Goal: Task Accomplishment & Management: Use online tool/utility

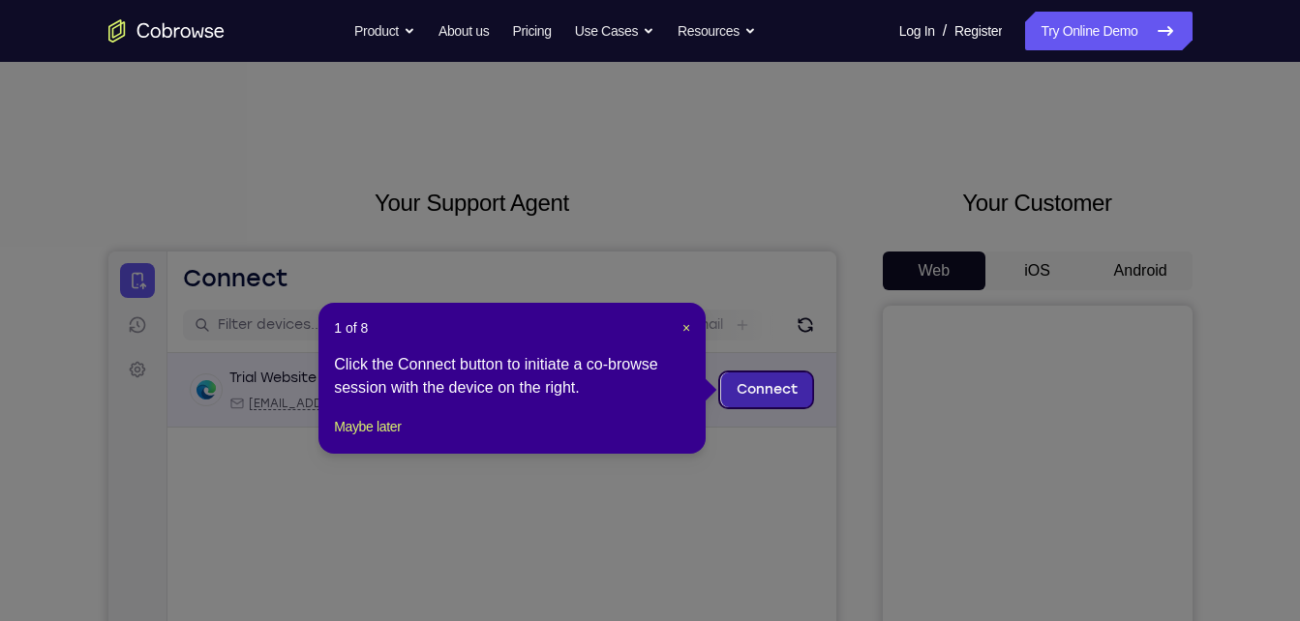
click at [790, 379] on link "Connect" at bounding box center [766, 390] width 92 height 35
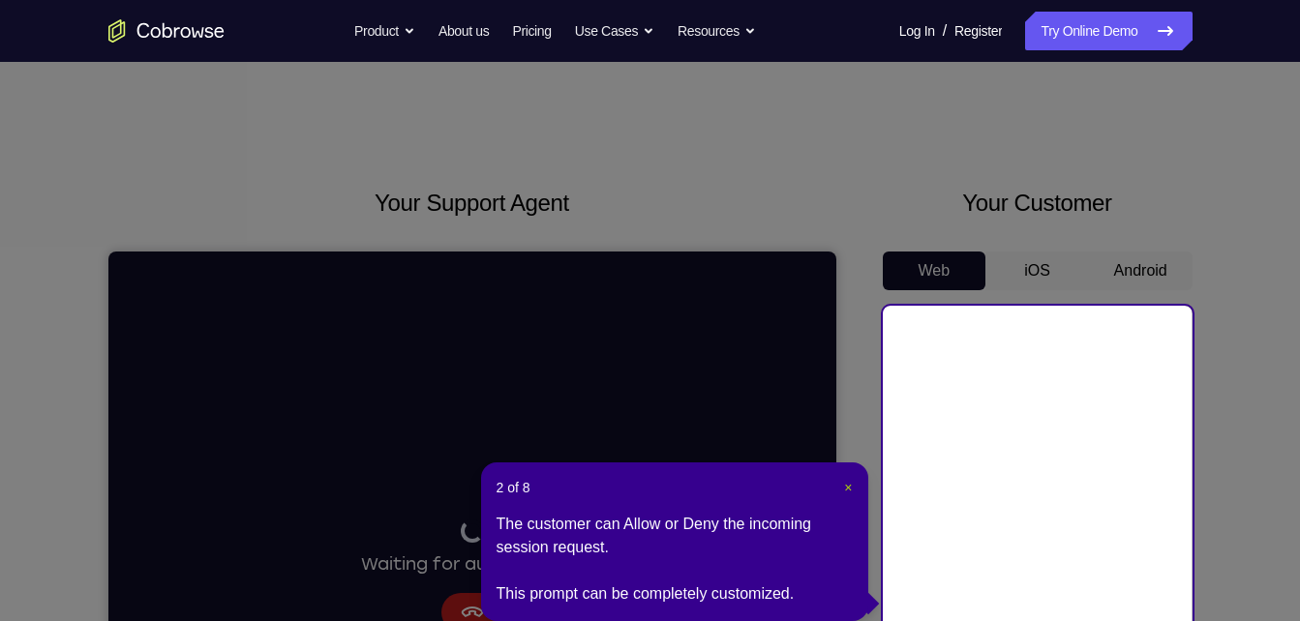
click at [850, 489] on span "×" at bounding box center [848, 487] width 8 height 15
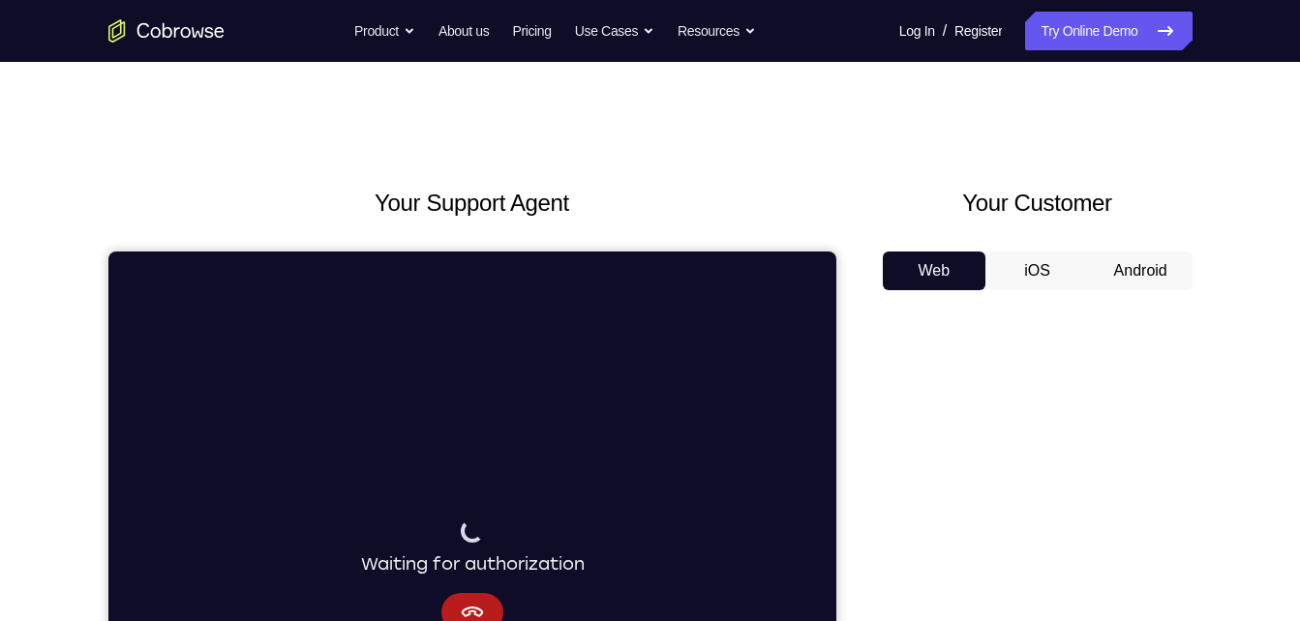
click at [1174, 275] on button "Android" at bounding box center [1141, 271] width 104 height 39
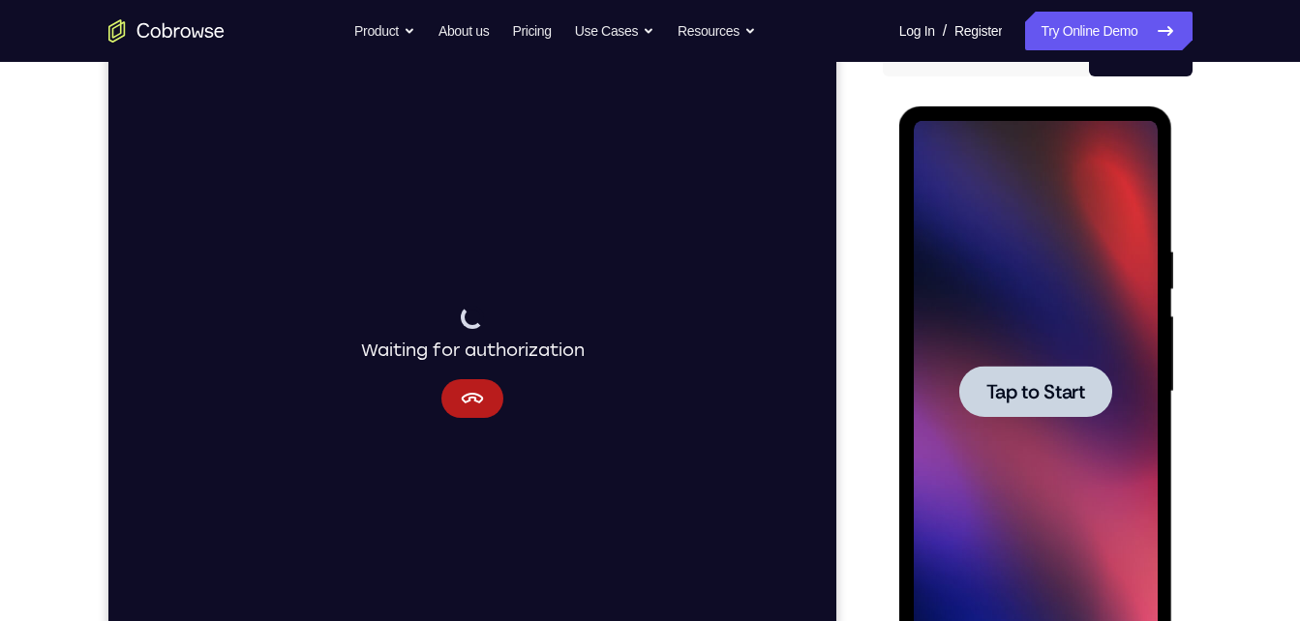
scroll to position [215, 0]
click at [1040, 387] on span "Tap to Start" at bounding box center [1035, 390] width 99 height 19
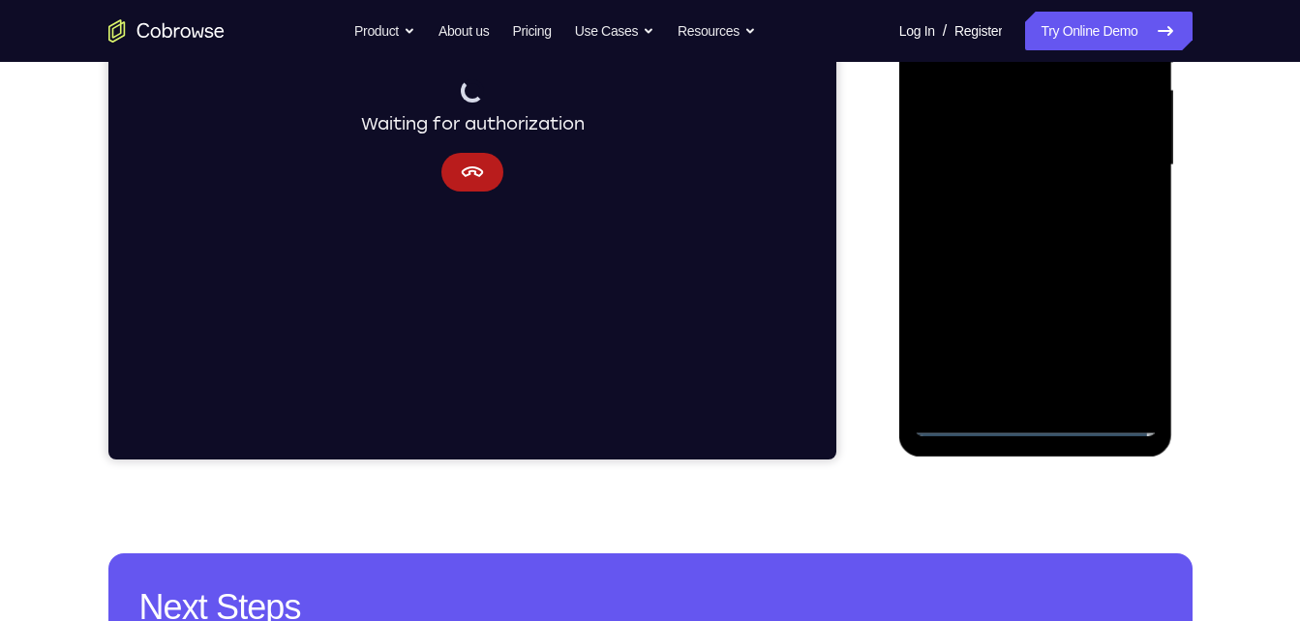
scroll to position [439, 0]
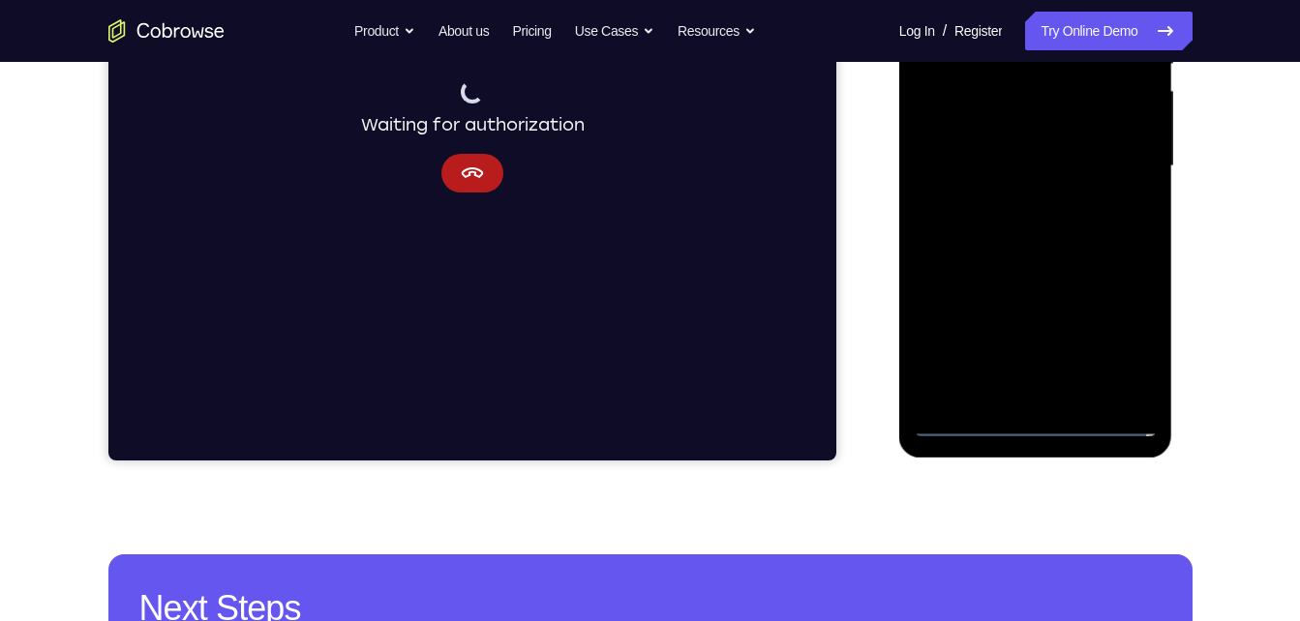
click at [1040, 417] on div at bounding box center [1036, 166] width 244 height 542
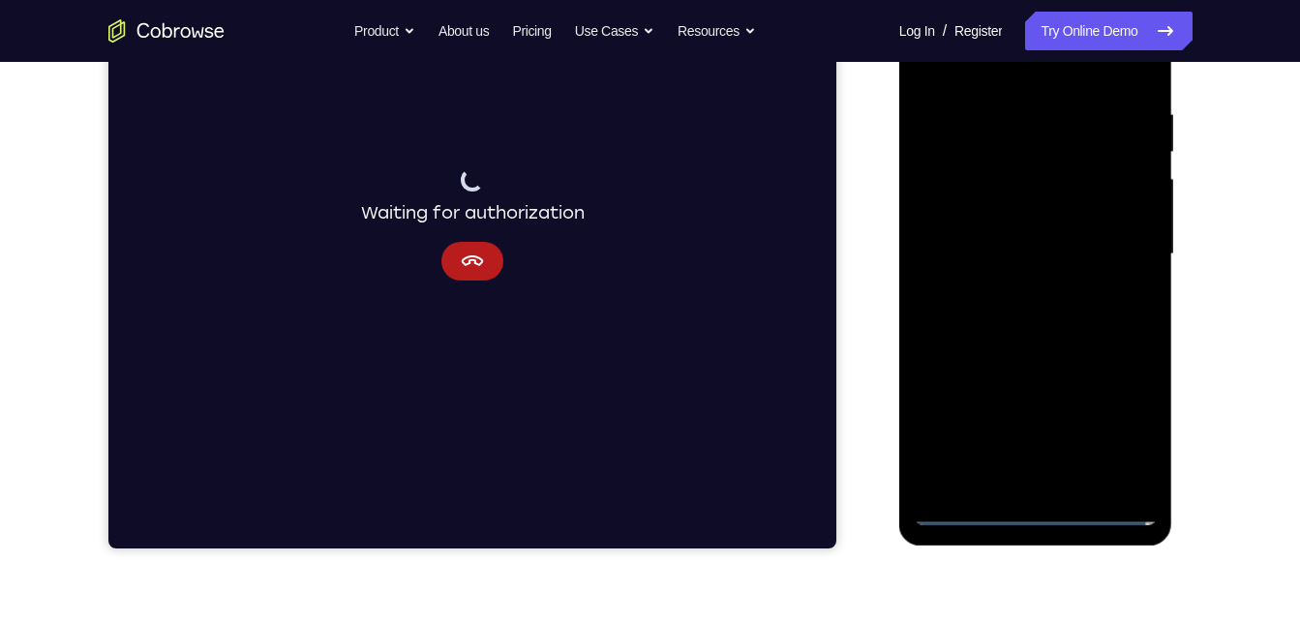
scroll to position [347, 0]
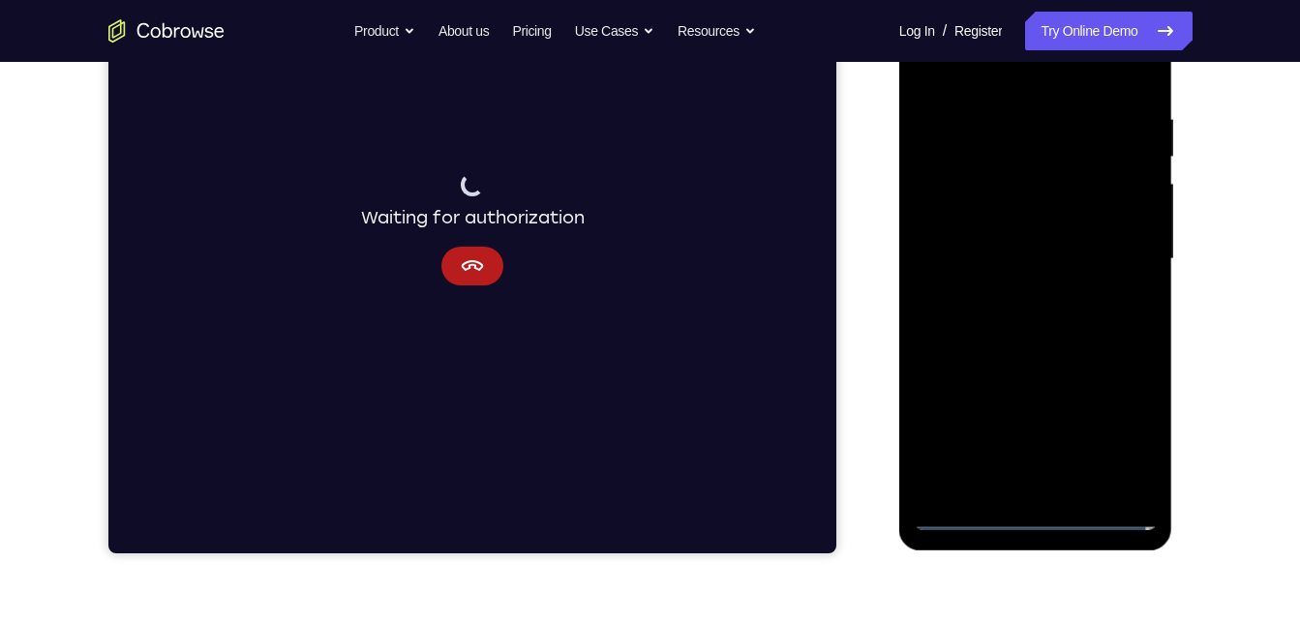
click at [1127, 424] on div at bounding box center [1036, 259] width 244 height 542
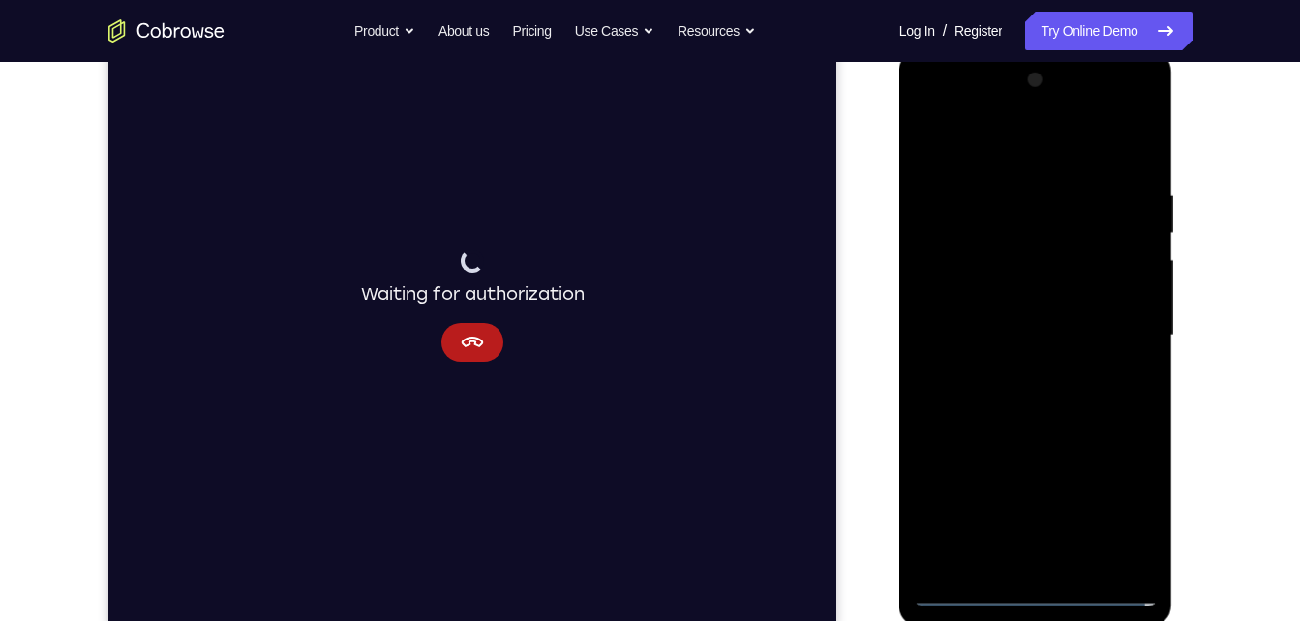
scroll to position [269, 0]
click at [1003, 149] on div at bounding box center [1036, 337] width 244 height 542
click at [1117, 334] on div at bounding box center [1036, 337] width 244 height 542
drag, startPoint x: 985, startPoint y: 366, endPoint x: 2148, endPoint y: 624, distance: 1190.8
click at [985, 366] on div at bounding box center [1036, 337] width 244 height 542
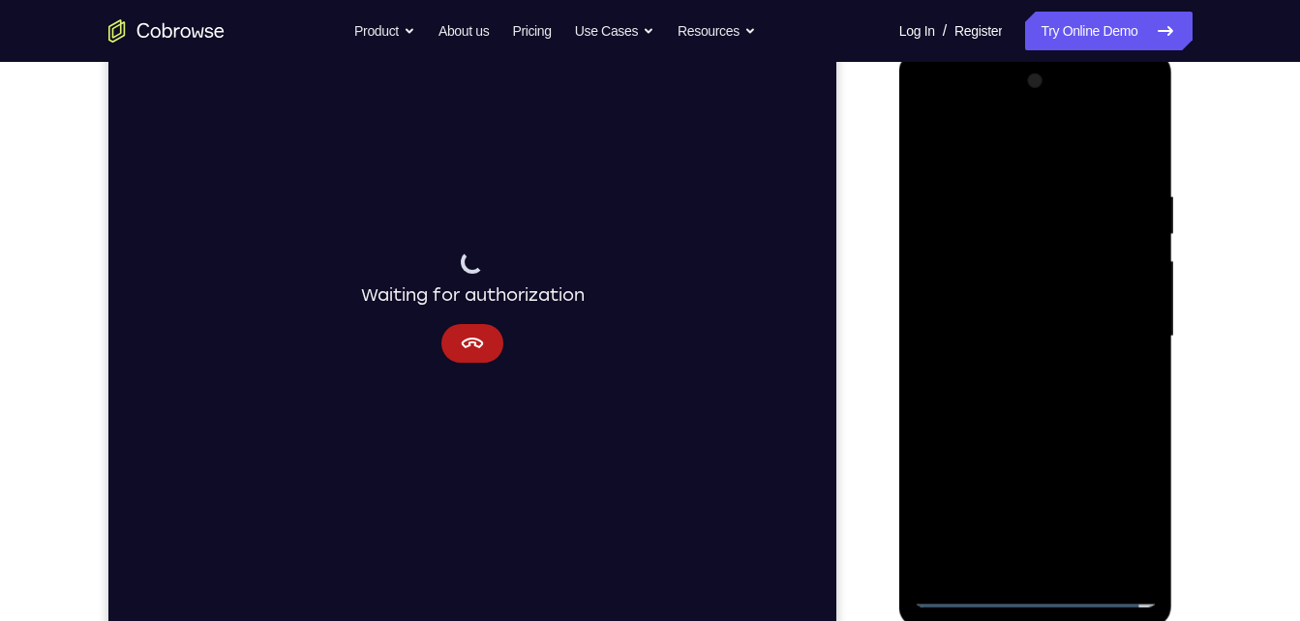
click at [1024, 370] on div at bounding box center [1036, 337] width 244 height 542
click at [1065, 315] on div at bounding box center [1036, 337] width 244 height 542
click at [1064, 302] on div at bounding box center [1036, 337] width 244 height 542
click at [1064, 342] on div at bounding box center [1036, 337] width 244 height 542
click at [1021, 400] on div at bounding box center [1036, 337] width 244 height 542
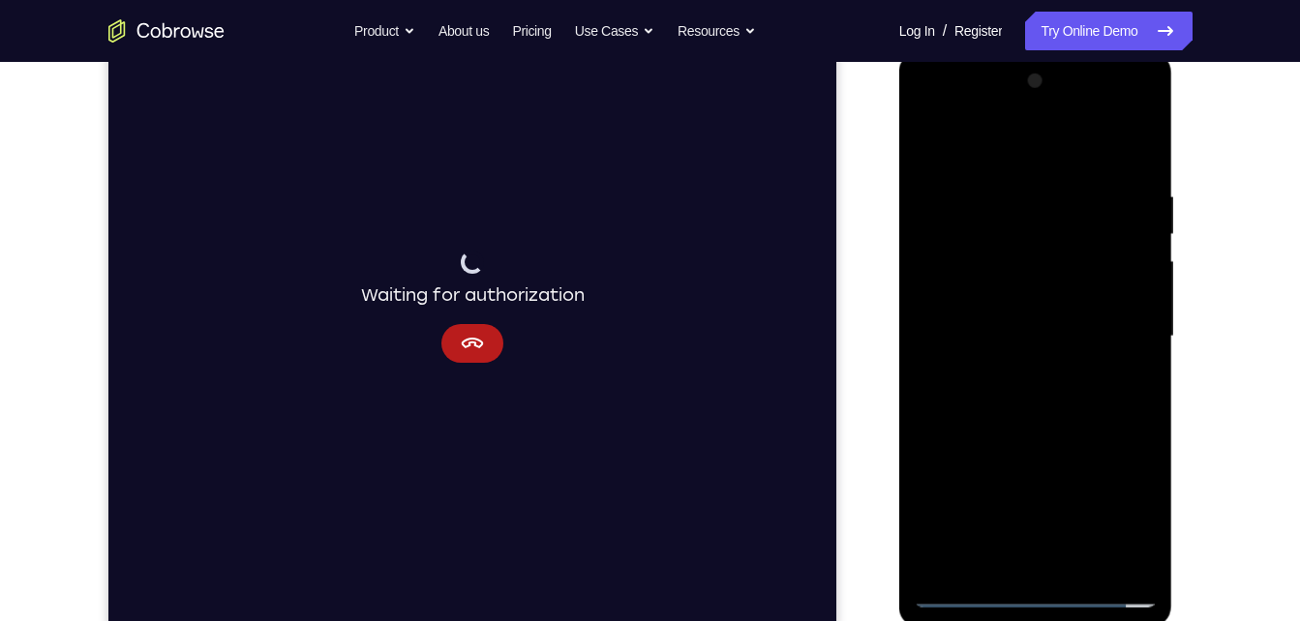
click at [1021, 400] on div at bounding box center [1036, 337] width 244 height 542
click at [1139, 365] on div at bounding box center [1036, 337] width 244 height 542
click at [1076, 430] on div at bounding box center [1036, 337] width 244 height 542
click at [1085, 568] on div at bounding box center [1036, 337] width 244 height 542
click at [1064, 444] on div at bounding box center [1036, 337] width 244 height 542
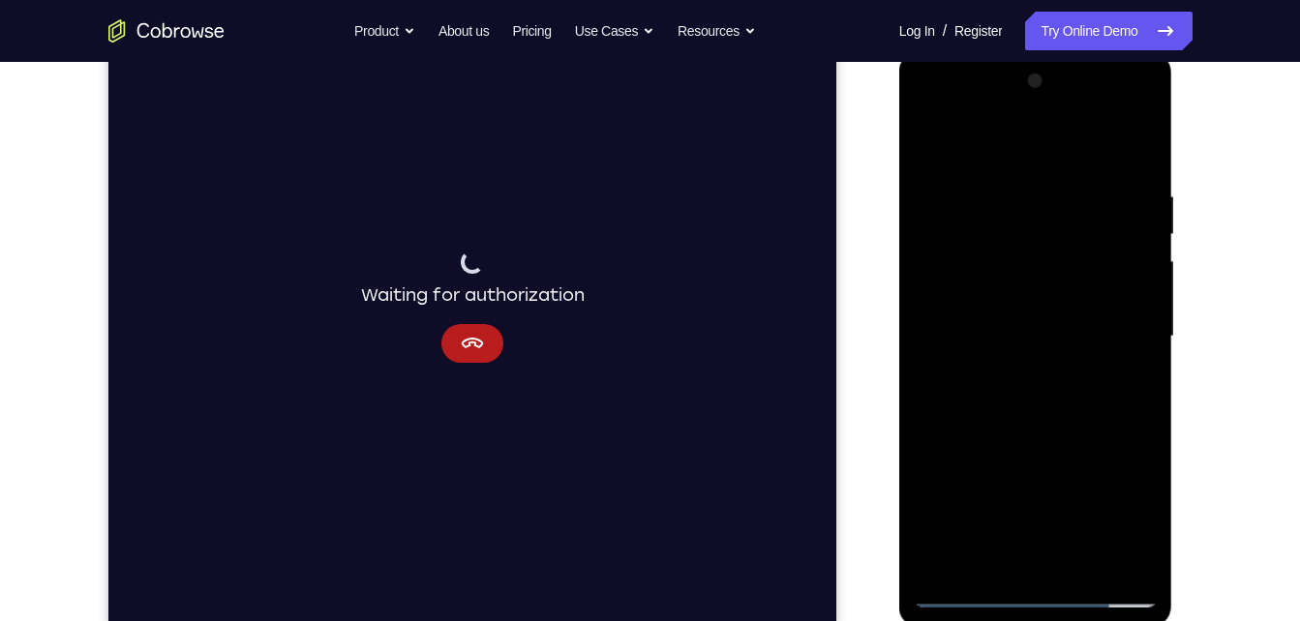
click at [1069, 286] on div at bounding box center [1036, 337] width 244 height 542
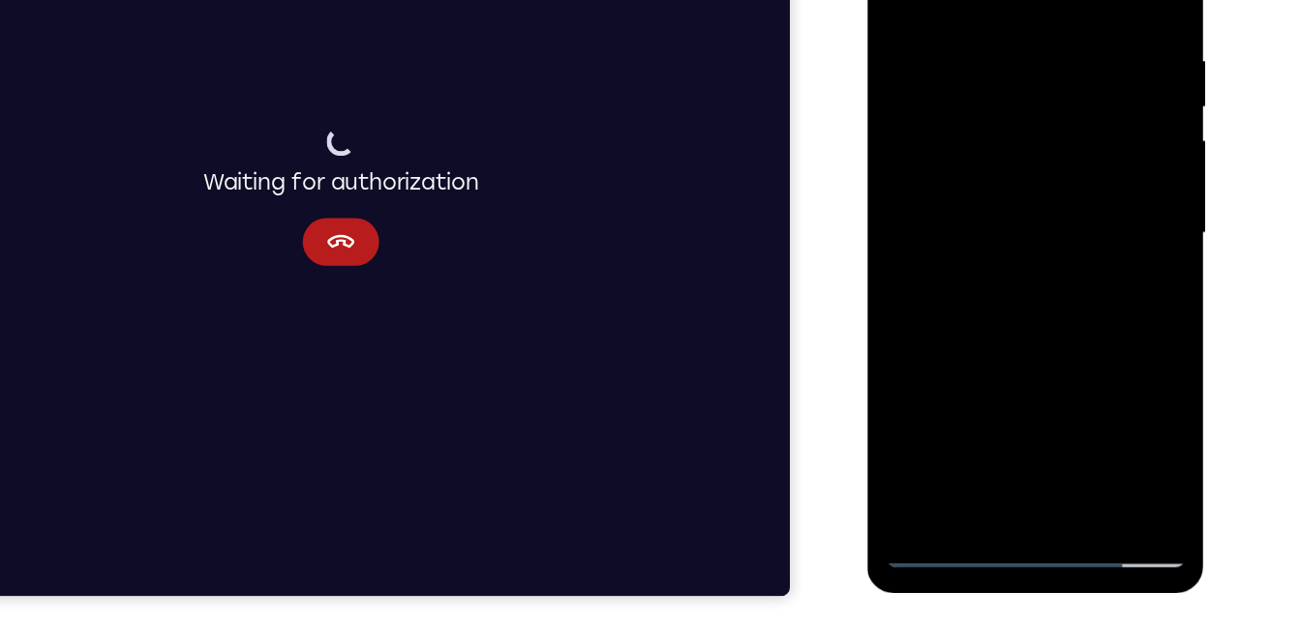
scroll to position [300, 0]
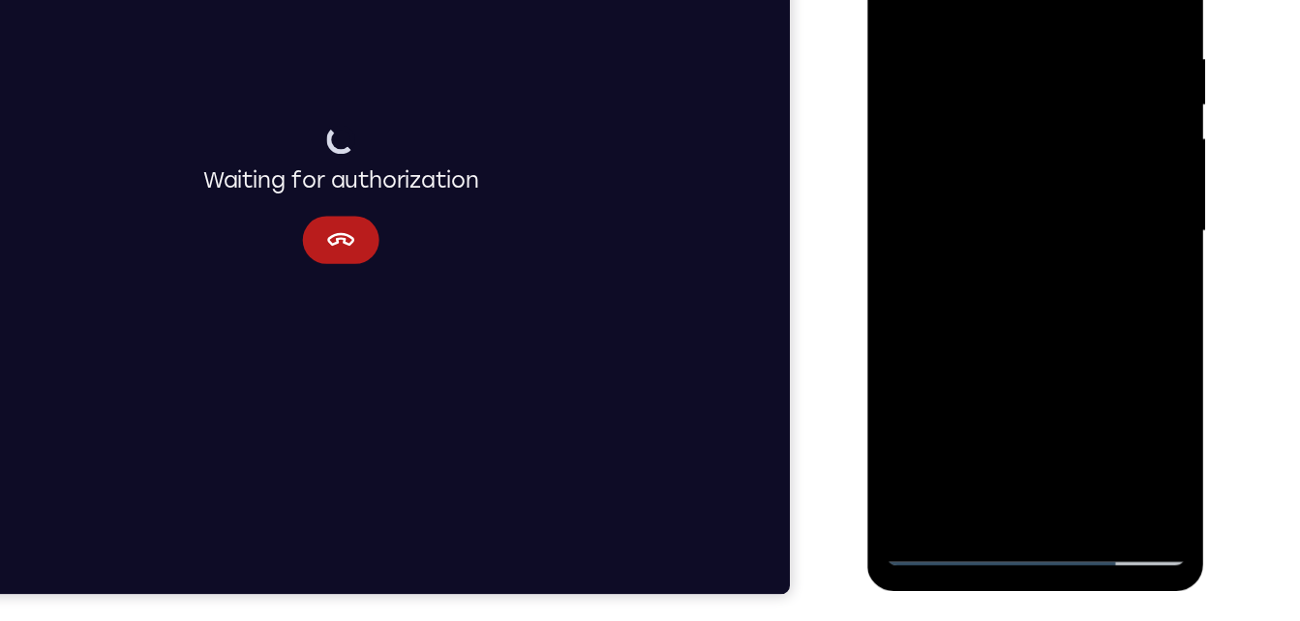
click at [1103, 213] on div at bounding box center [1003, 165] width 244 height 542
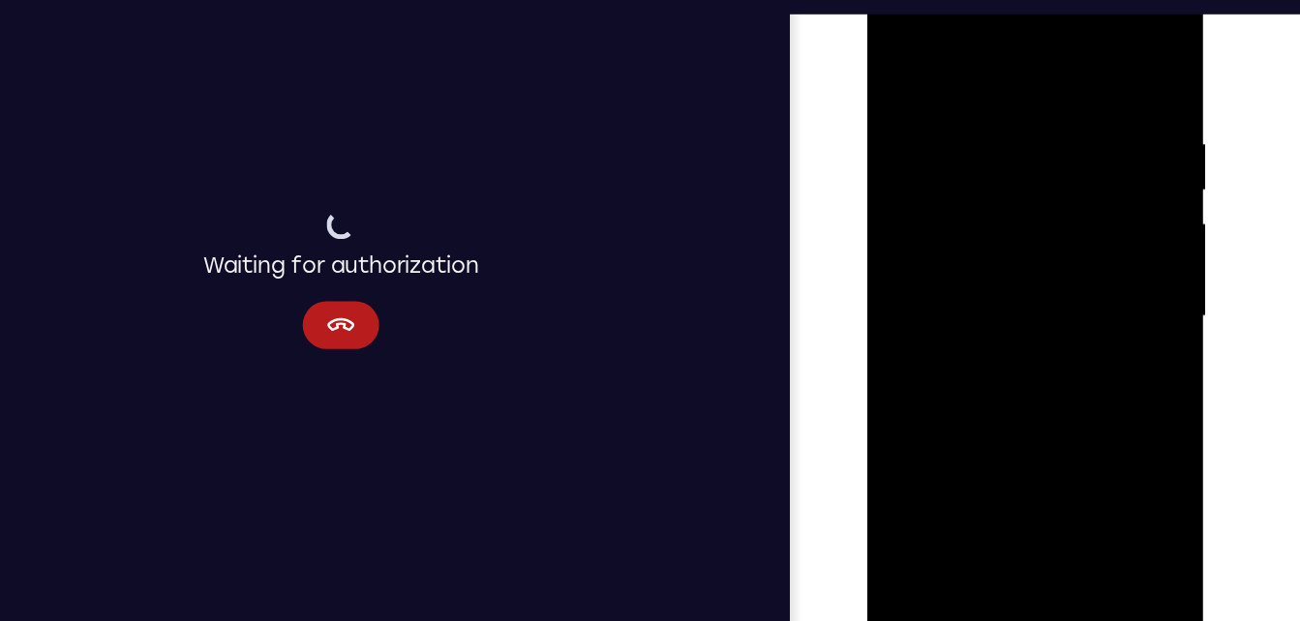
click at [1101, 298] on div at bounding box center [1003, 250] width 244 height 542
click at [898, 67] on div at bounding box center [1003, 250] width 244 height 542
click at [1033, 239] on div at bounding box center [1003, 250] width 244 height 542
click at [892, 68] on div at bounding box center [1003, 250] width 244 height 542
click at [898, 50] on div at bounding box center [1003, 250] width 244 height 542
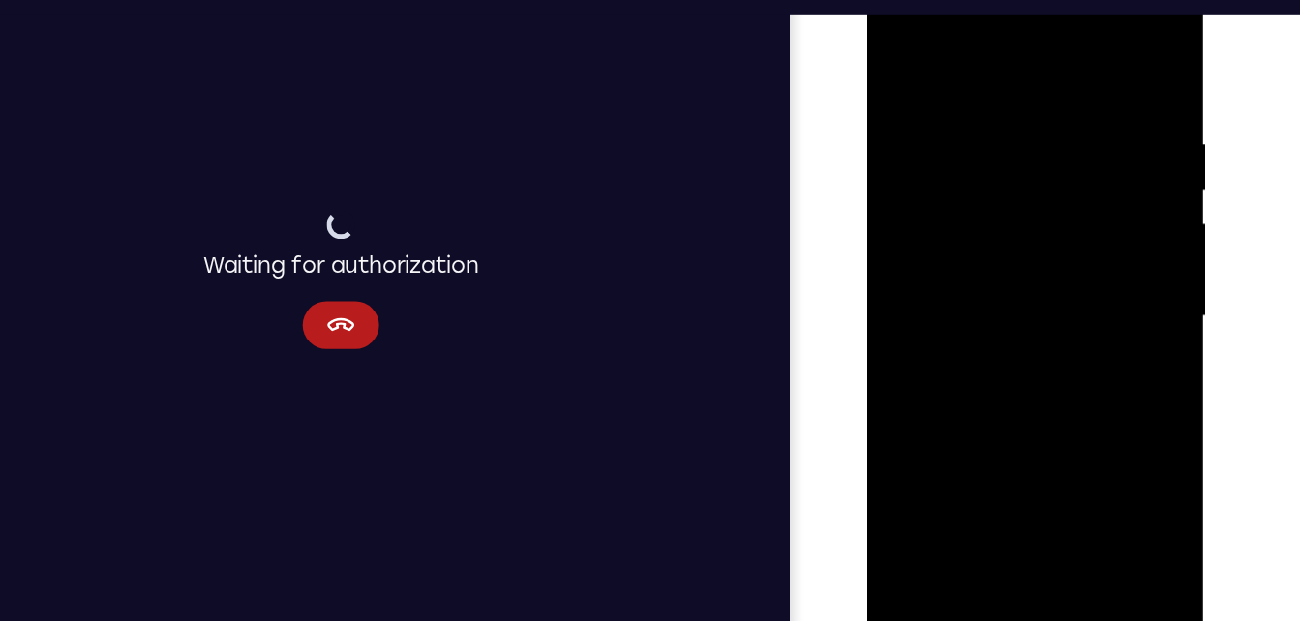
click at [1047, 479] on div at bounding box center [1003, 250] width 244 height 542
drag, startPoint x: 1058, startPoint y: 130, endPoint x: 1230, endPoint y: 259, distance: 215.6
click at [1142, 259] on html "Online web based iOS Simulators and Android Emulators. Run iPhone, iPad, Mobile…" at bounding box center [1004, 254] width 276 height 581
click at [1095, 185] on div at bounding box center [1003, 250] width 244 height 542
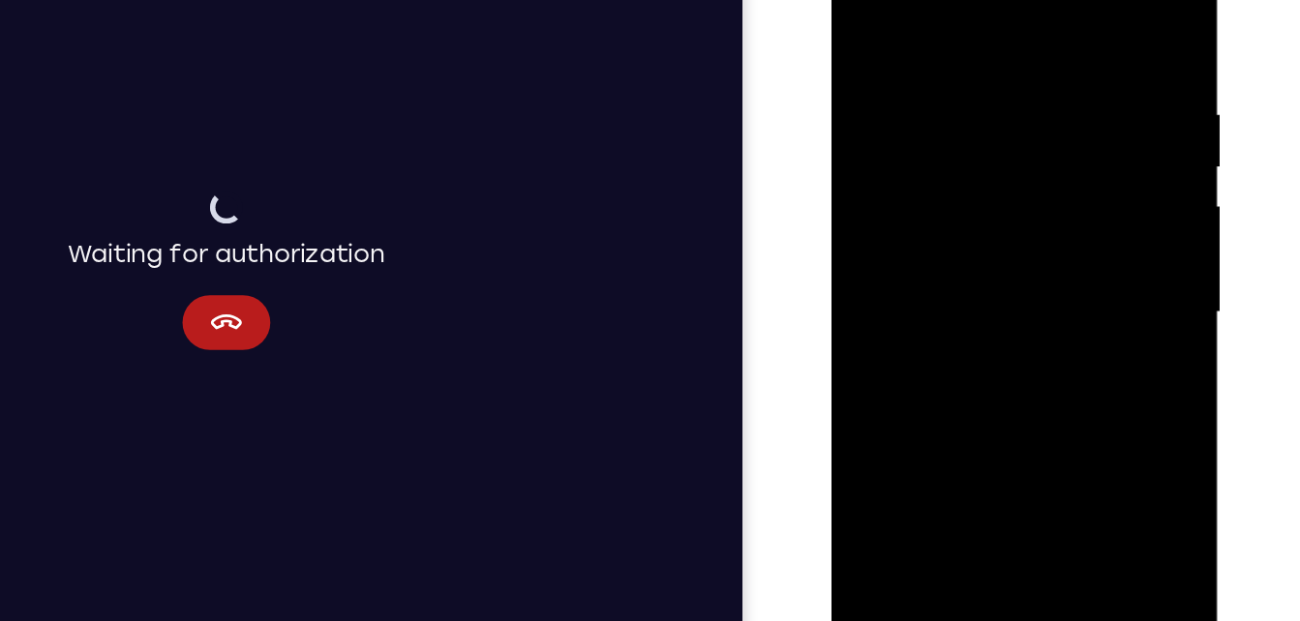
click at [870, 8] on div at bounding box center [968, 194] width 244 height 542
click at [867, 2] on div at bounding box center [968, 194] width 244 height 542
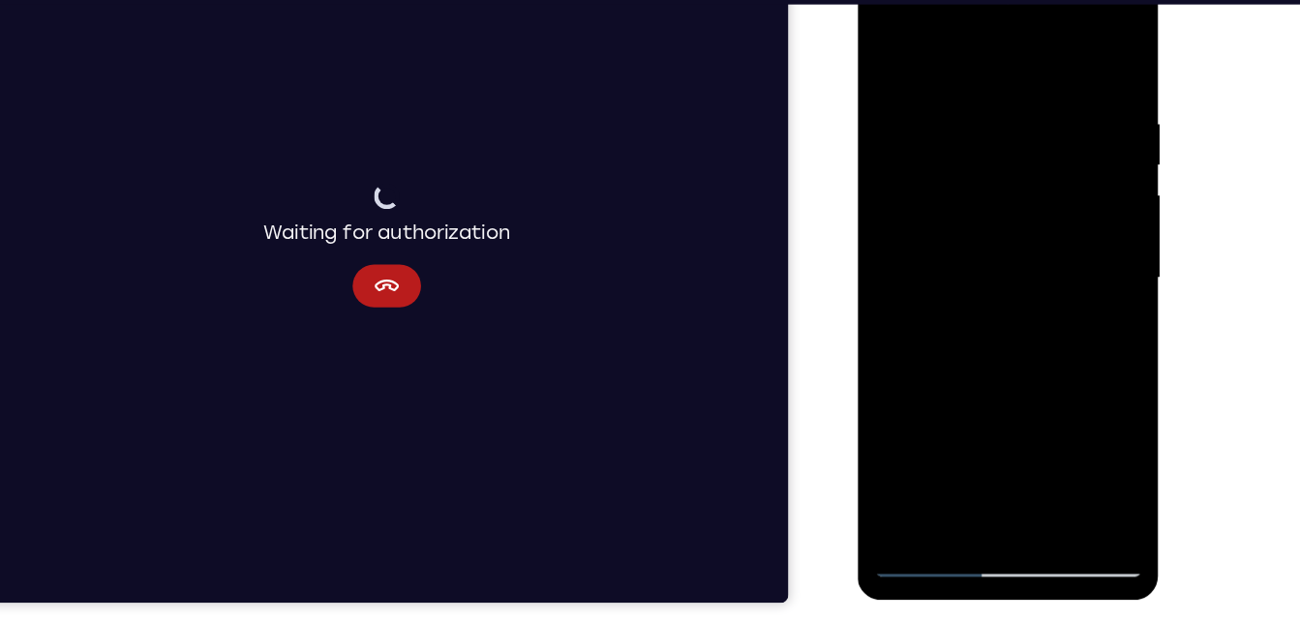
scroll to position [294, 0]
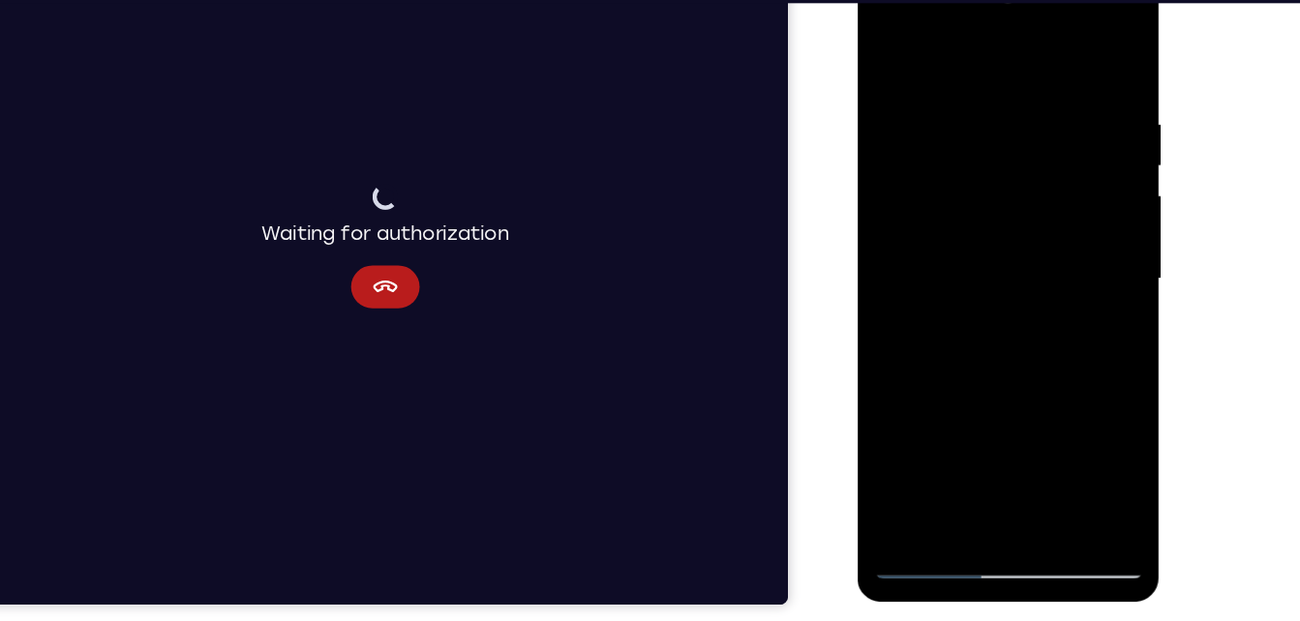
drag, startPoint x: 996, startPoint y: 124, endPoint x: 970, endPoint y: 550, distance: 426.7
click at [970, 545] on html "Online web based iOS Simulators and Android Emulators. Run iPhone, iPad, Mobile…" at bounding box center [996, 254] width 276 height 581
drag, startPoint x: 1042, startPoint y: 174, endPoint x: 1022, endPoint y: 576, distance: 402.2
click at [1022, 545] on html "Online web based iOS Simulators and Android Emulators. Run iPhone, iPad, Mobile…" at bounding box center [996, 254] width 276 height 581
click at [1042, 470] on div at bounding box center [994, 250] width 244 height 542
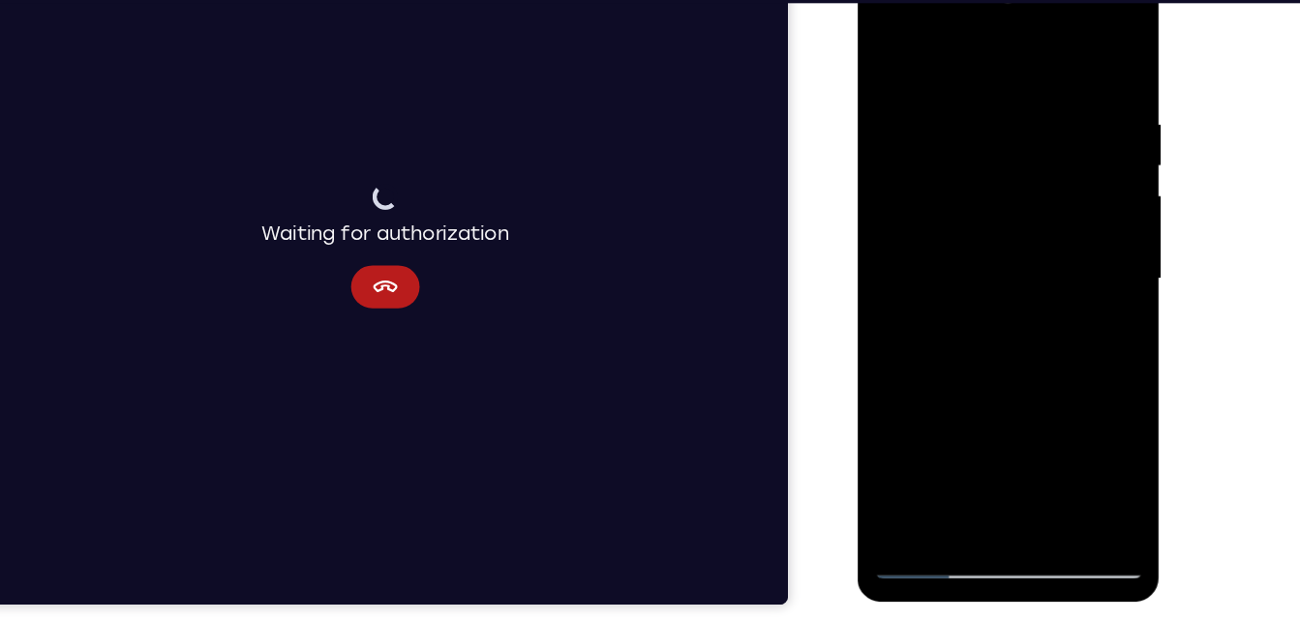
click at [922, 192] on div at bounding box center [994, 250] width 244 height 542
click at [923, 506] on div at bounding box center [994, 250] width 244 height 542
click at [895, 45] on div at bounding box center [994, 250] width 244 height 542
click at [950, 477] on div at bounding box center [994, 250] width 244 height 542
click at [1057, 58] on div at bounding box center [994, 250] width 244 height 542
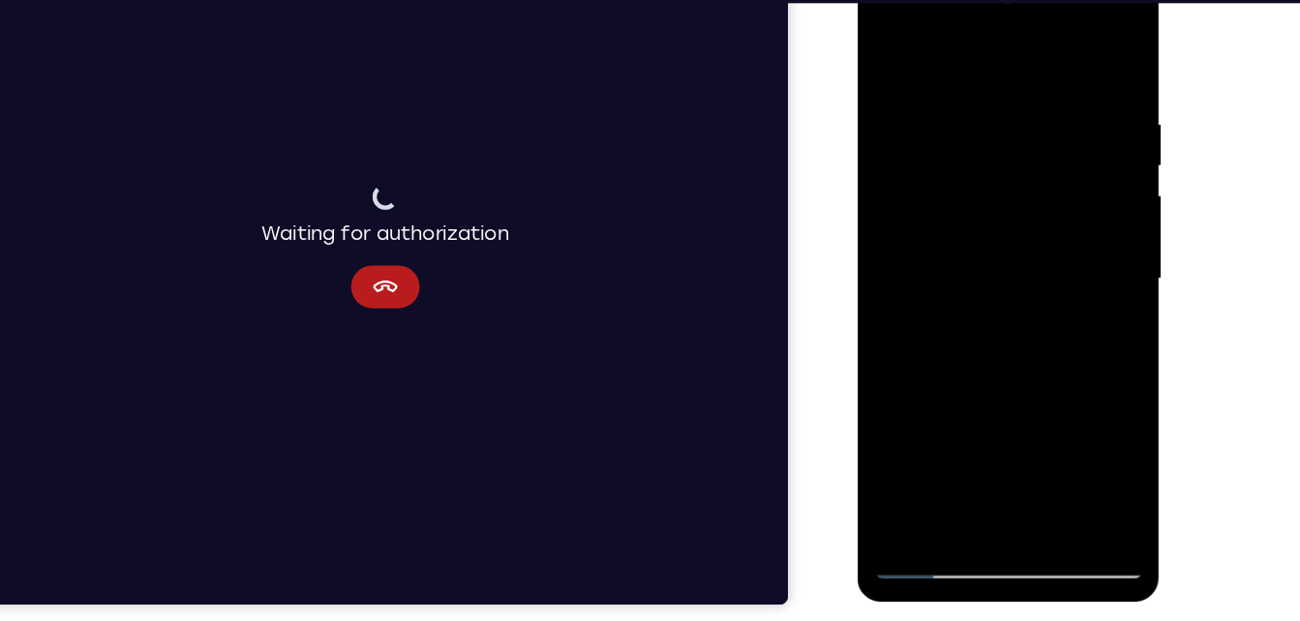
click at [1089, 47] on div at bounding box center [994, 250] width 244 height 542
click at [911, 470] on div at bounding box center [994, 250] width 244 height 542
click at [1038, 473] on div at bounding box center [994, 250] width 244 height 542
drag, startPoint x: 1063, startPoint y: 233, endPoint x: 1032, endPoint y: 515, distance: 283.4
click at [1032, 515] on div at bounding box center [994, 250] width 244 height 542
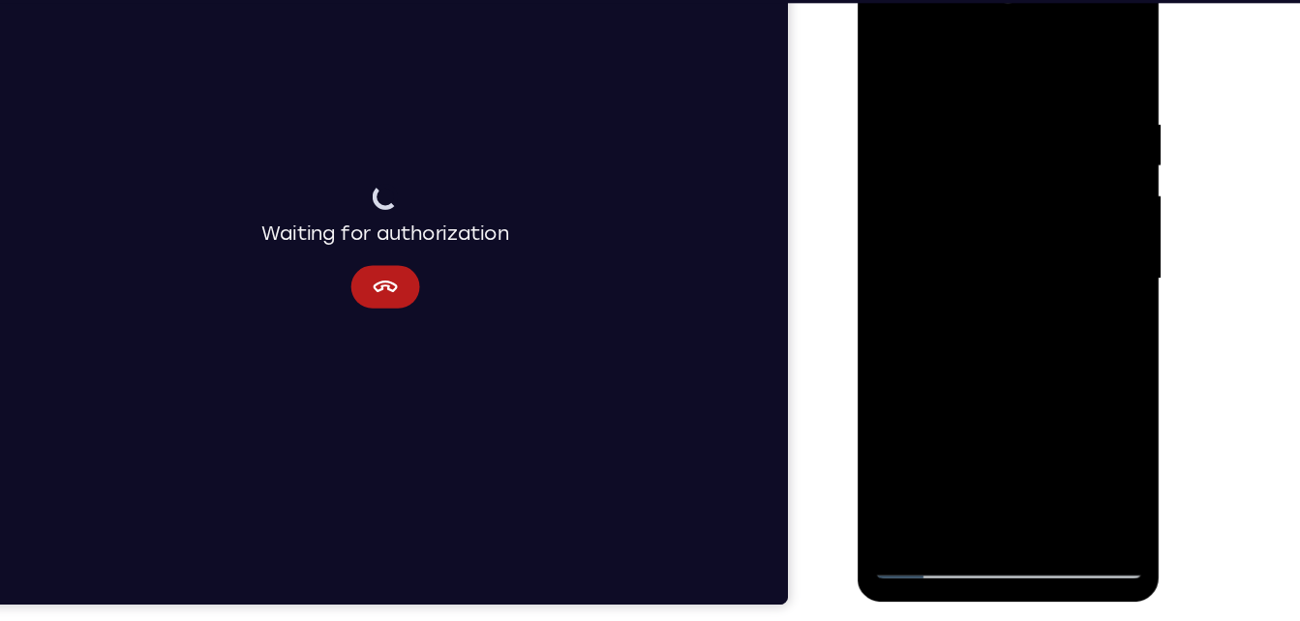
click at [883, 57] on div at bounding box center [994, 250] width 244 height 542
click at [954, 473] on div at bounding box center [994, 250] width 244 height 542
click at [937, 48] on div at bounding box center [994, 250] width 244 height 542
click at [1104, 57] on div at bounding box center [994, 250] width 244 height 542
click at [909, 478] on div at bounding box center [994, 250] width 244 height 542
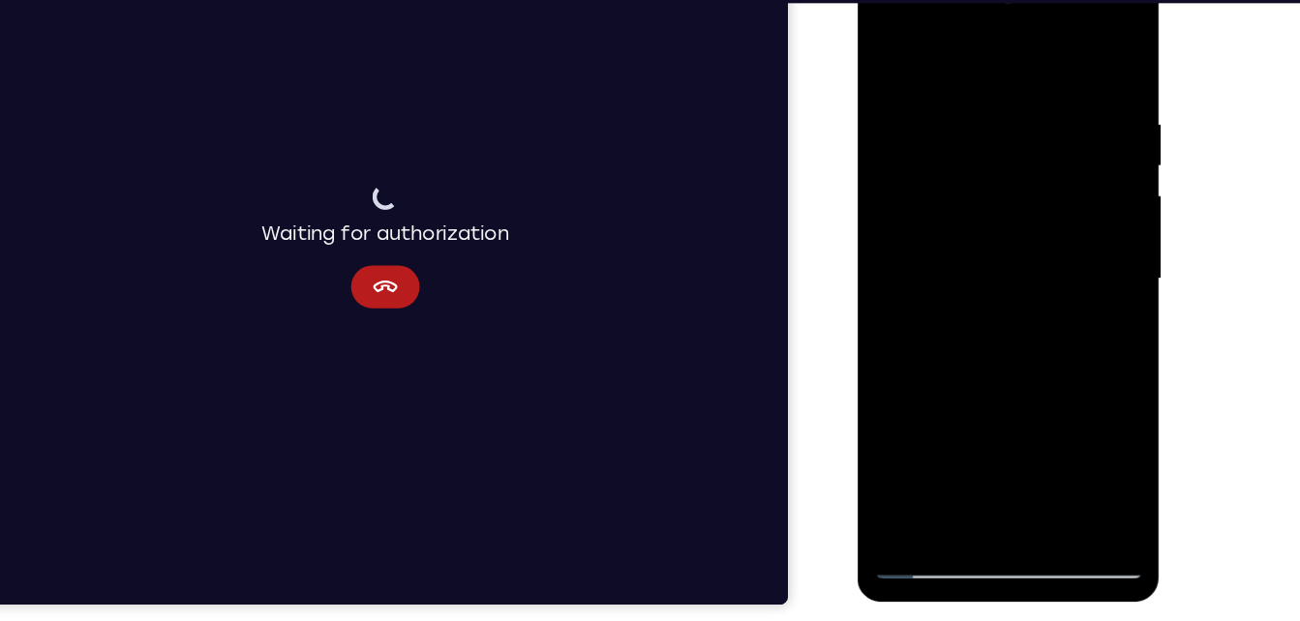
click at [1039, 472] on div at bounding box center [994, 250] width 244 height 542
drag, startPoint x: 992, startPoint y: 184, endPoint x: 926, endPoint y: 492, distance: 314.8
click at [926, 492] on div at bounding box center [994, 250] width 244 height 542
drag, startPoint x: 1014, startPoint y: 125, endPoint x: 1024, endPoint y: 584, distance: 458.9
click at [1024, 545] on html "Online web based iOS Simulators and Android Emulators. Run iPhone, iPad, Mobile…" at bounding box center [996, 254] width 276 height 581
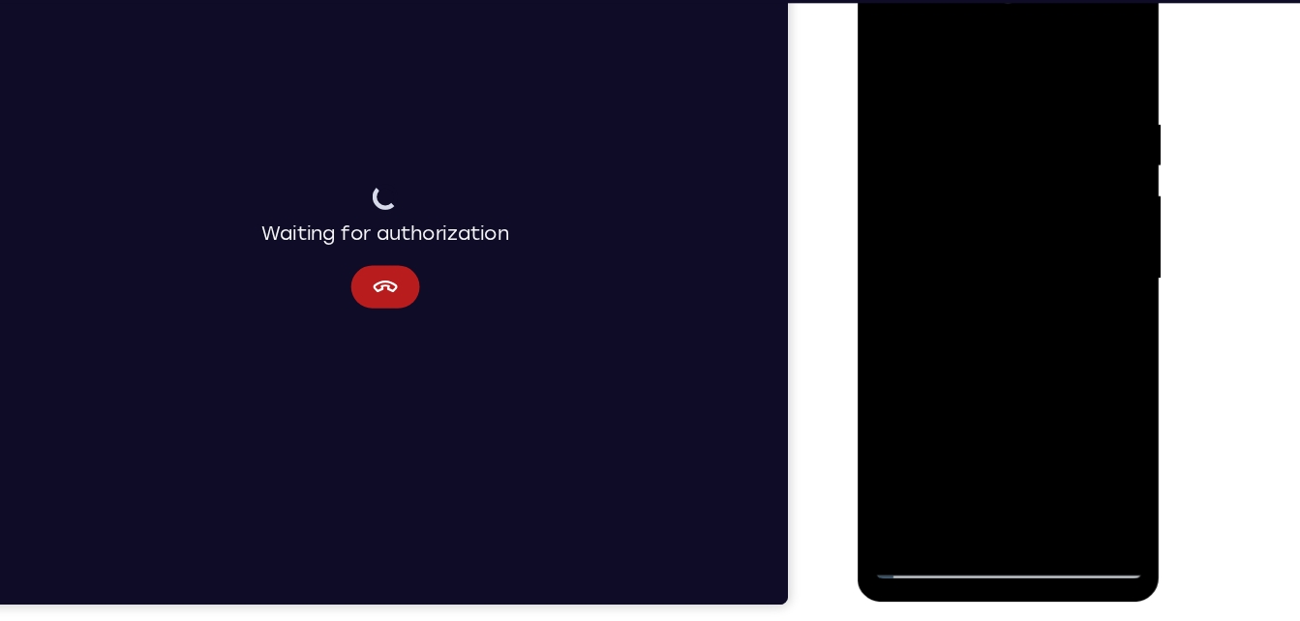
click at [893, 51] on div at bounding box center [994, 250] width 244 height 542
click at [941, 51] on div at bounding box center [994, 250] width 244 height 542
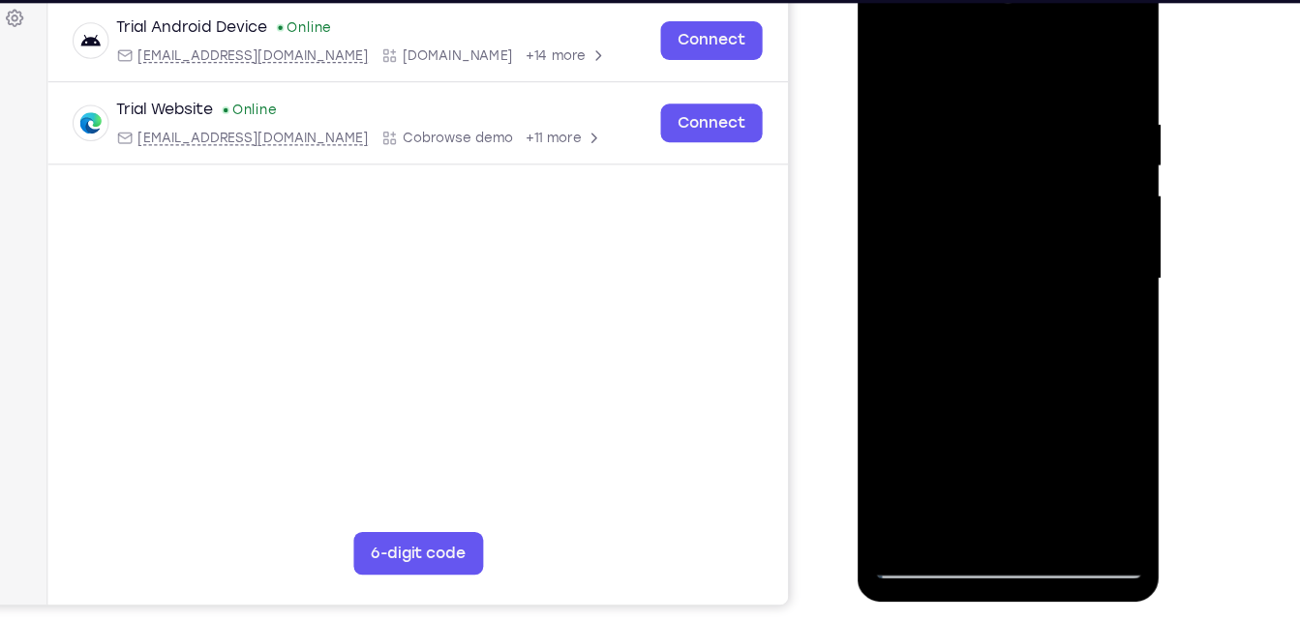
drag, startPoint x: 985, startPoint y: 112, endPoint x: 899, endPoint y: 452, distance: 350.5
click at [899, 452] on div at bounding box center [994, 250] width 244 height 542
drag, startPoint x: 993, startPoint y: 182, endPoint x: 950, endPoint y: 603, distance: 423.2
click at [950, 545] on html "Online web based iOS Simulators and Android Emulators. Run iPhone, iPad, Mobile…" at bounding box center [996, 254] width 276 height 581
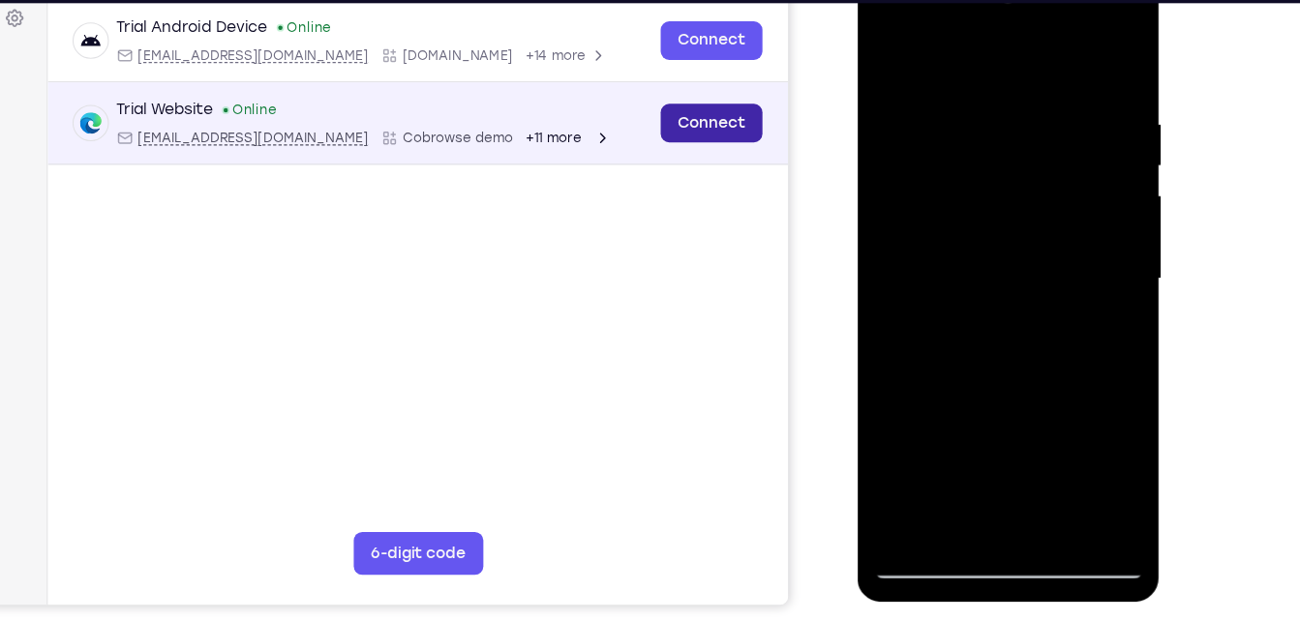
click at [649, 107] on link "Connect" at bounding box center [641, 100] width 92 height 35
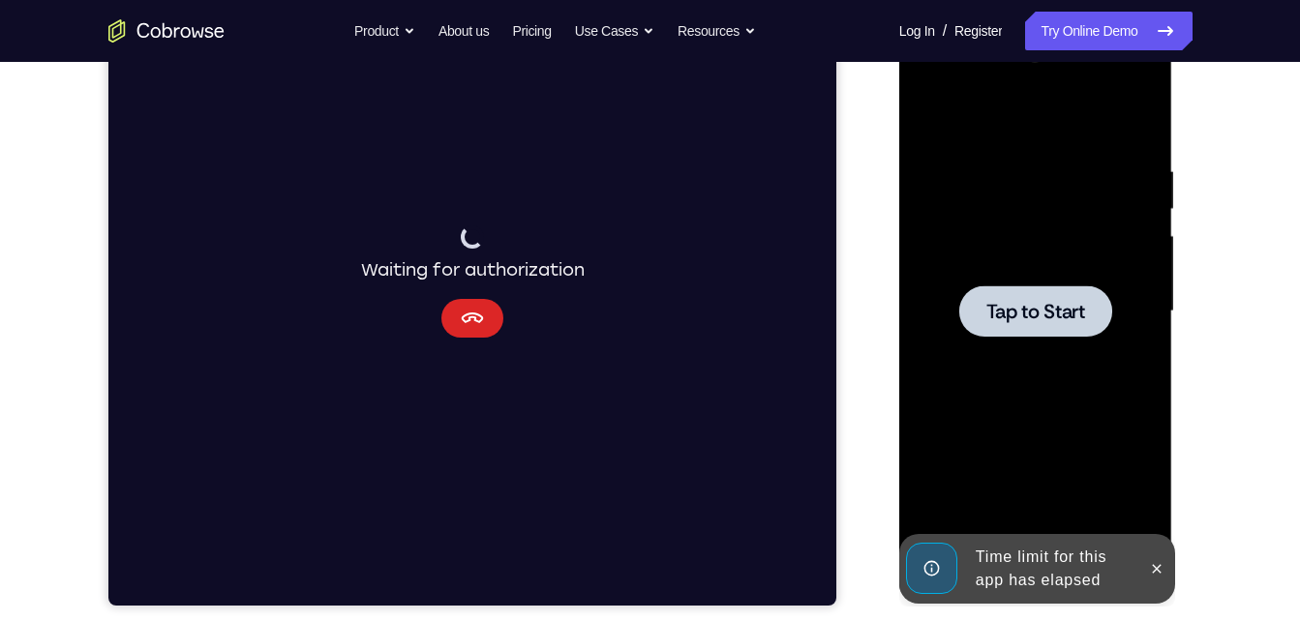
click at [472, 325] on icon "Cancel" at bounding box center [471, 318] width 23 height 23
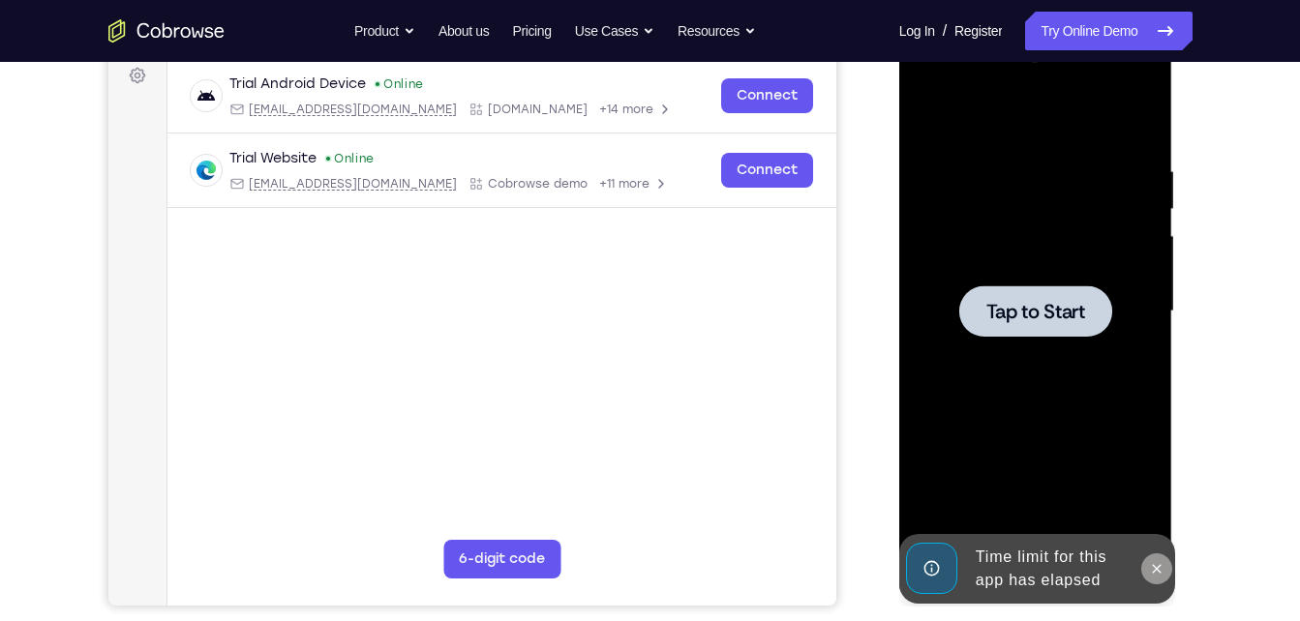
click at [1153, 572] on icon at bounding box center [1156, 568] width 15 height 15
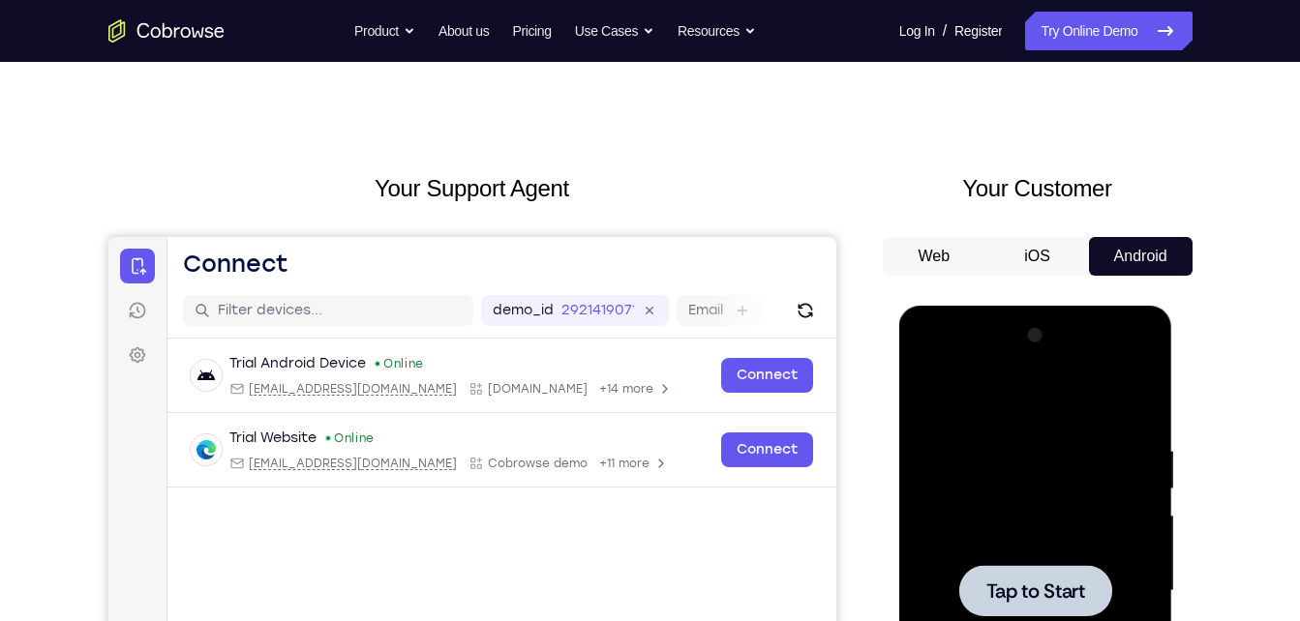
scroll to position [0, 0]
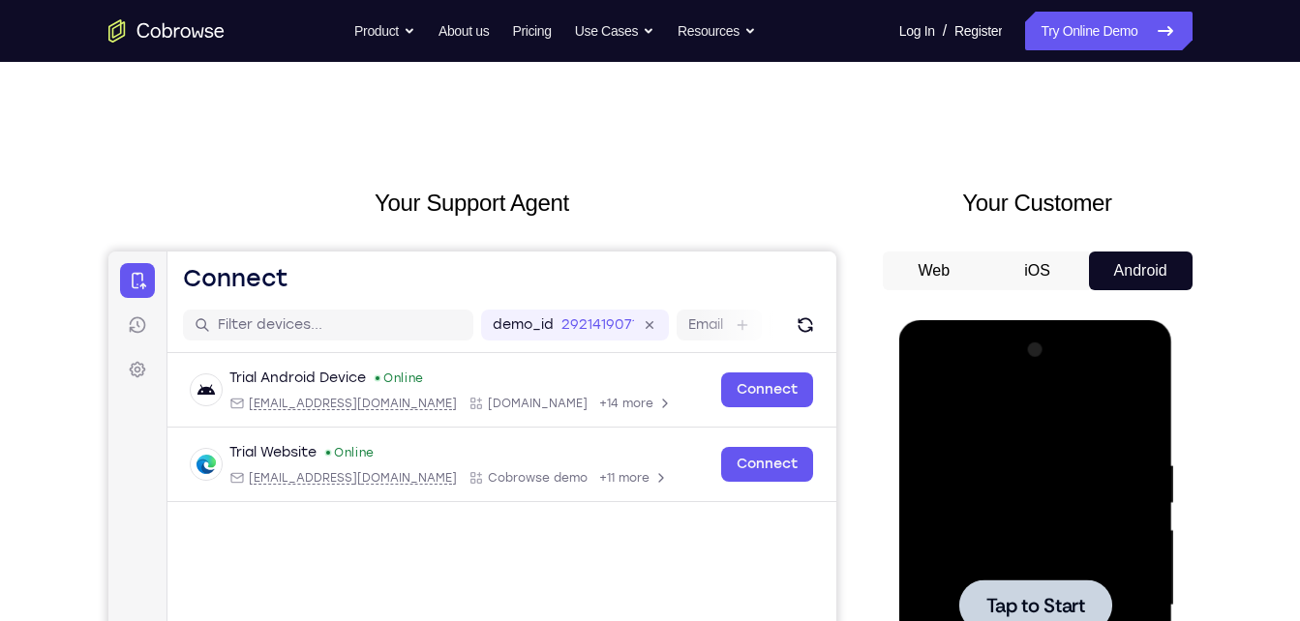
click at [786, 309] on div "demo_id 2921419071 2921419071 Email User ID Device ID Device name" at bounding box center [500, 325] width 669 height 55
drag, startPoint x: 786, startPoint y: 309, endPoint x: 801, endPoint y: 338, distance: 32.9
click at [801, 338] on button "Refresh" at bounding box center [804, 325] width 31 height 31
click at [789, 315] on button "Refresh" at bounding box center [804, 325] width 31 height 31
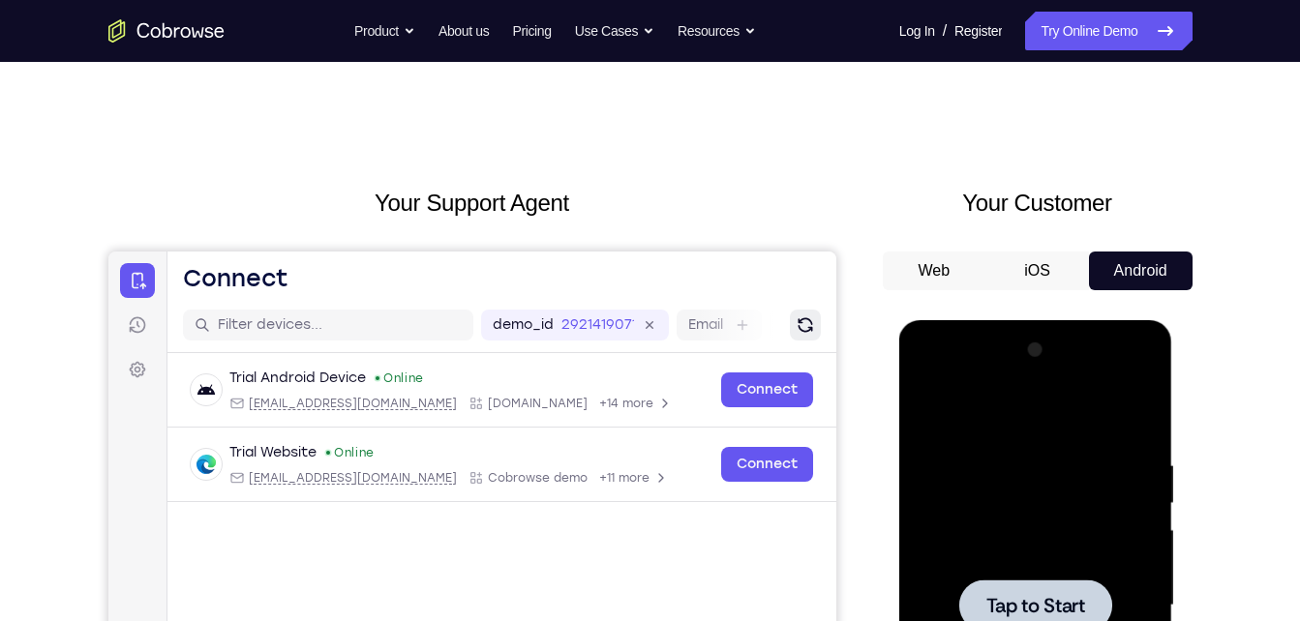
click at [805, 319] on icon "Refresh" at bounding box center [804, 324] width 15 height 15
click at [805, 319] on icon "Refresh" at bounding box center [804, 325] width 15 height 15
click at [818, 321] on button "Refresh" at bounding box center [804, 325] width 31 height 31
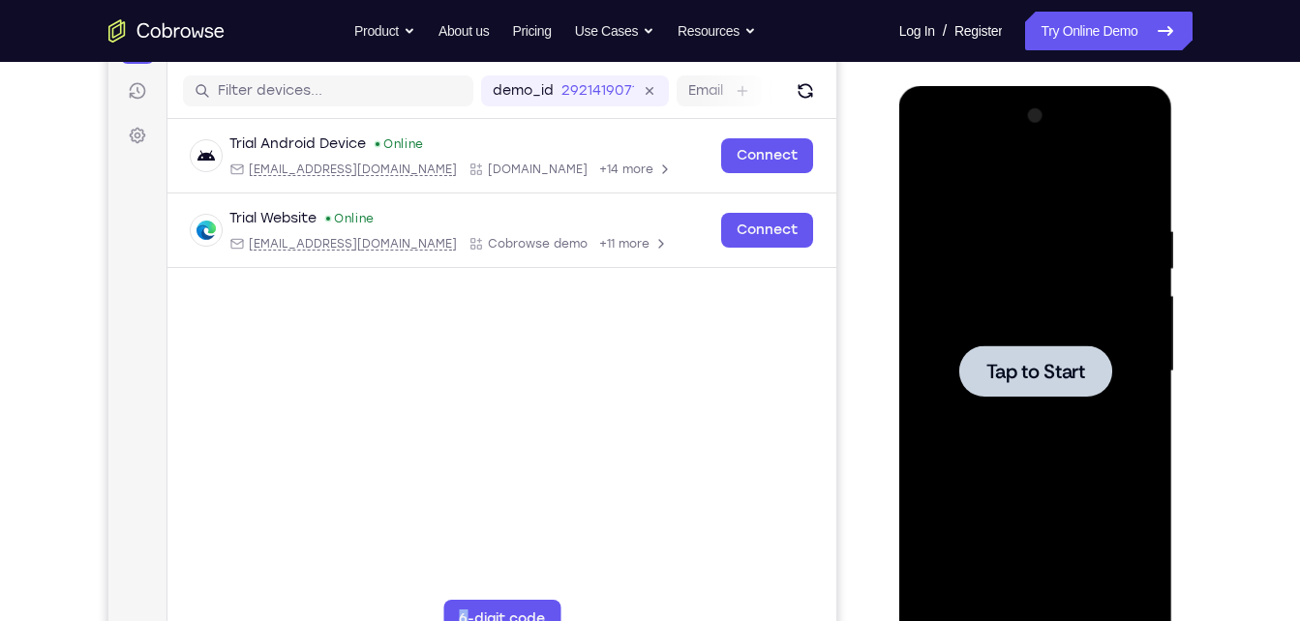
scroll to position [235, 0]
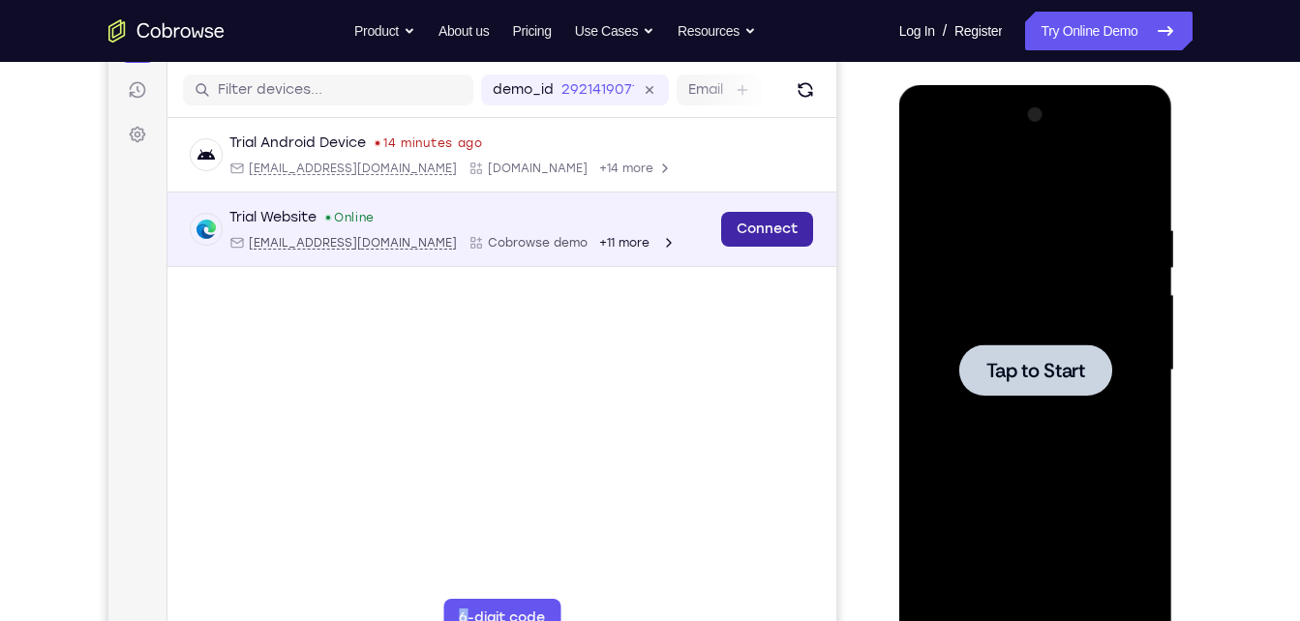
click at [797, 233] on link "Connect" at bounding box center [766, 229] width 92 height 35
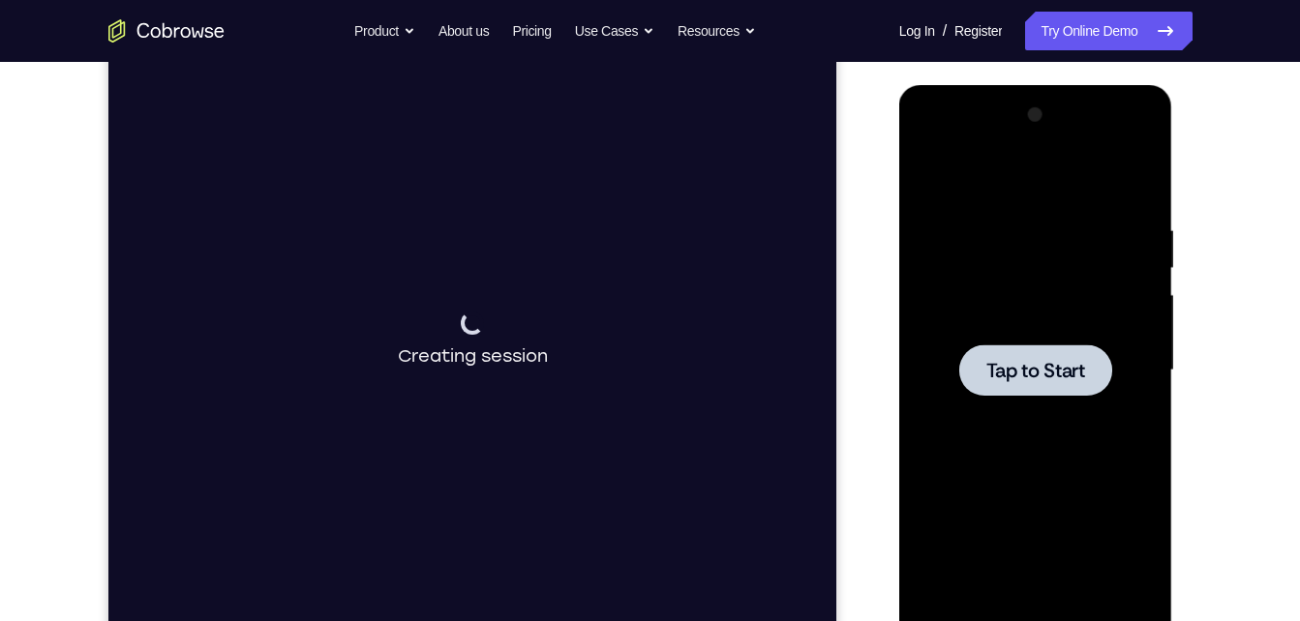
click at [1069, 380] on span "Tap to Start" at bounding box center [1035, 370] width 99 height 19
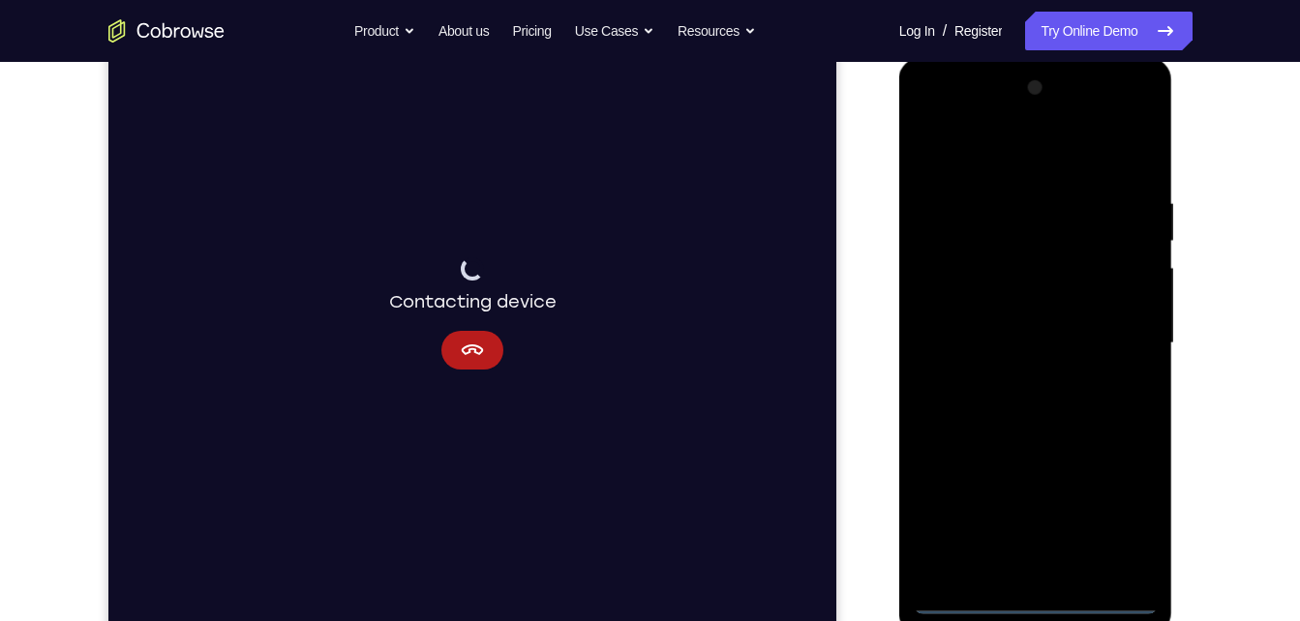
scroll to position [263, 0]
click at [1040, 609] on div at bounding box center [1036, 343] width 244 height 542
click at [1113, 518] on div at bounding box center [1036, 343] width 244 height 542
click at [1010, 167] on div at bounding box center [1036, 343] width 244 height 542
click at [1116, 332] on div at bounding box center [1036, 343] width 244 height 542
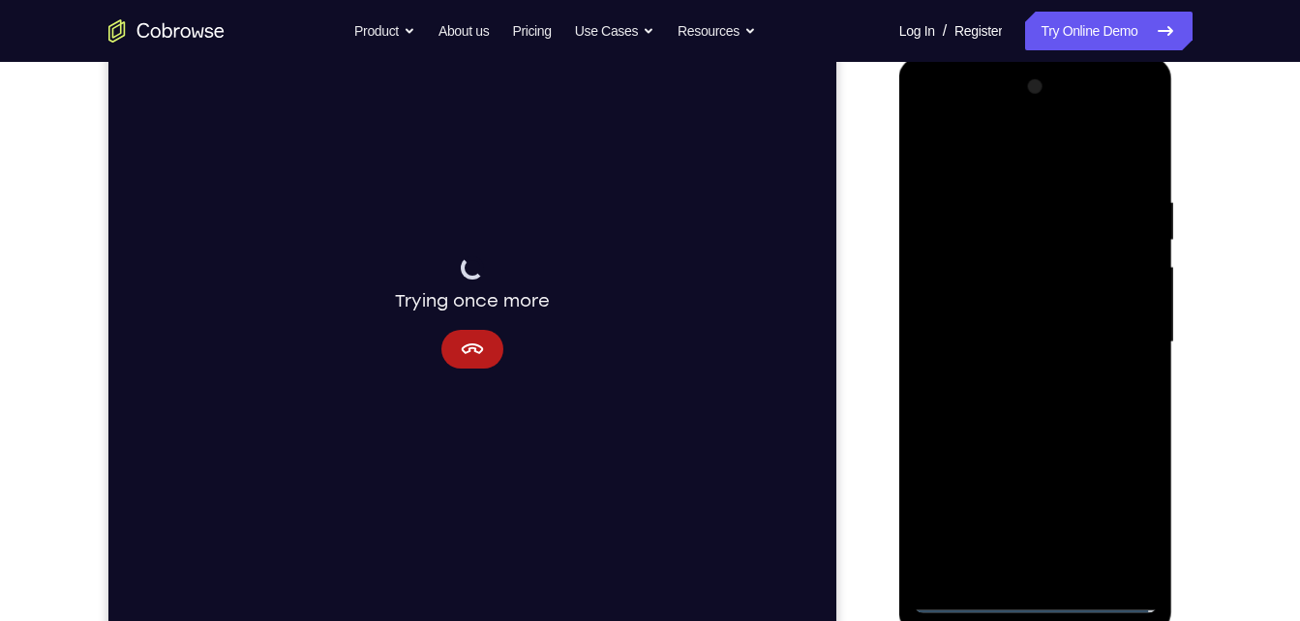
click at [1015, 570] on div at bounding box center [1036, 343] width 244 height 542
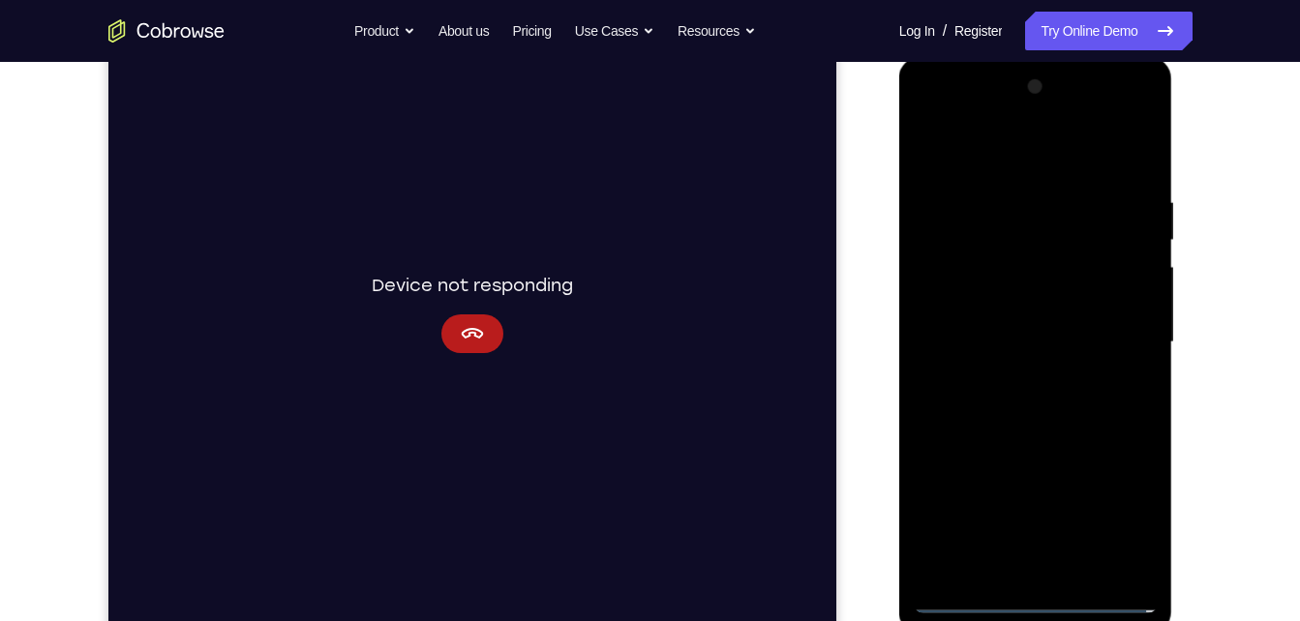
click at [1056, 323] on div at bounding box center [1036, 343] width 244 height 542
click at [1056, 308] on div at bounding box center [1036, 343] width 244 height 542
click at [1035, 337] on div at bounding box center [1036, 343] width 244 height 542
click at [1035, 405] on div at bounding box center [1036, 343] width 244 height 542
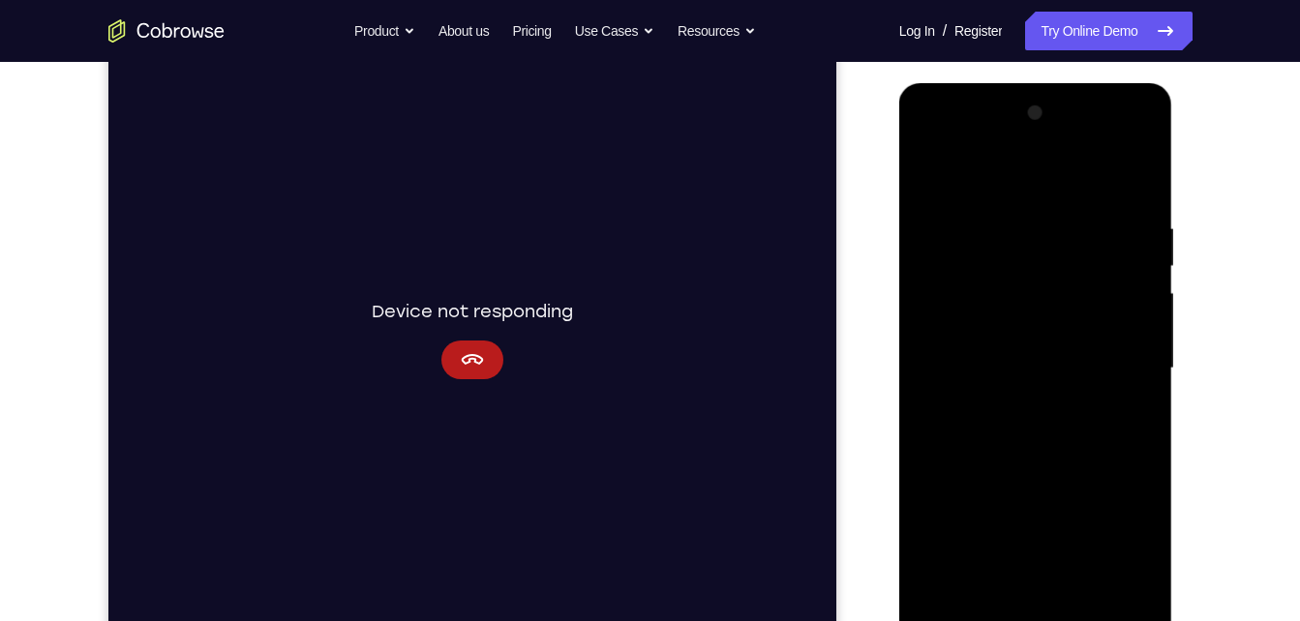
scroll to position [234, 0]
click at [1040, 464] on div at bounding box center [1036, 372] width 244 height 542
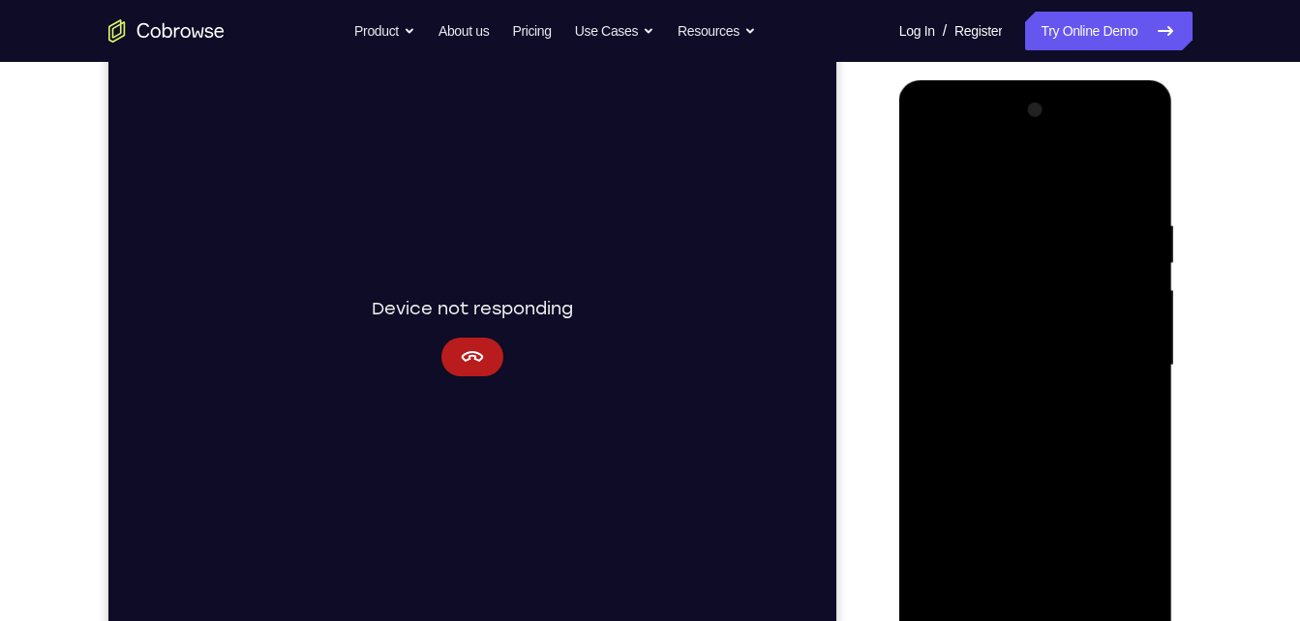
scroll to position [242, 0]
click at [1090, 597] on div at bounding box center [1036, 364] width 244 height 542
click at [1061, 470] on div at bounding box center [1036, 364] width 244 height 542
click at [1026, 319] on div at bounding box center [1036, 364] width 244 height 542
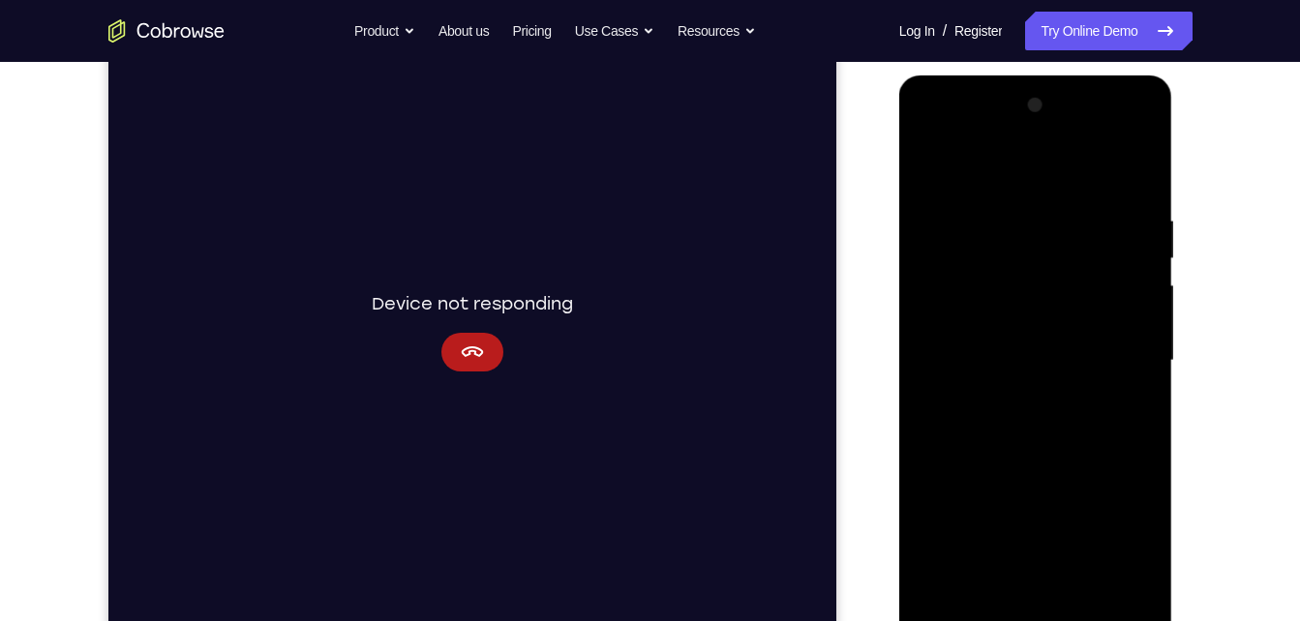
click at [929, 170] on div at bounding box center [1036, 361] width 244 height 542
click at [929, 174] on div at bounding box center [1036, 361] width 244 height 542
drag, startPoint x: 973, startPoint y: 618, endPoint x: 927, endPoint y: 382, distance: 239.6
click at [927, 382] on div at bounding box center [1036, 361] width 244 height 542
click at [1042, 197] on div at bounding box center [1036, 361] width 244 height 542
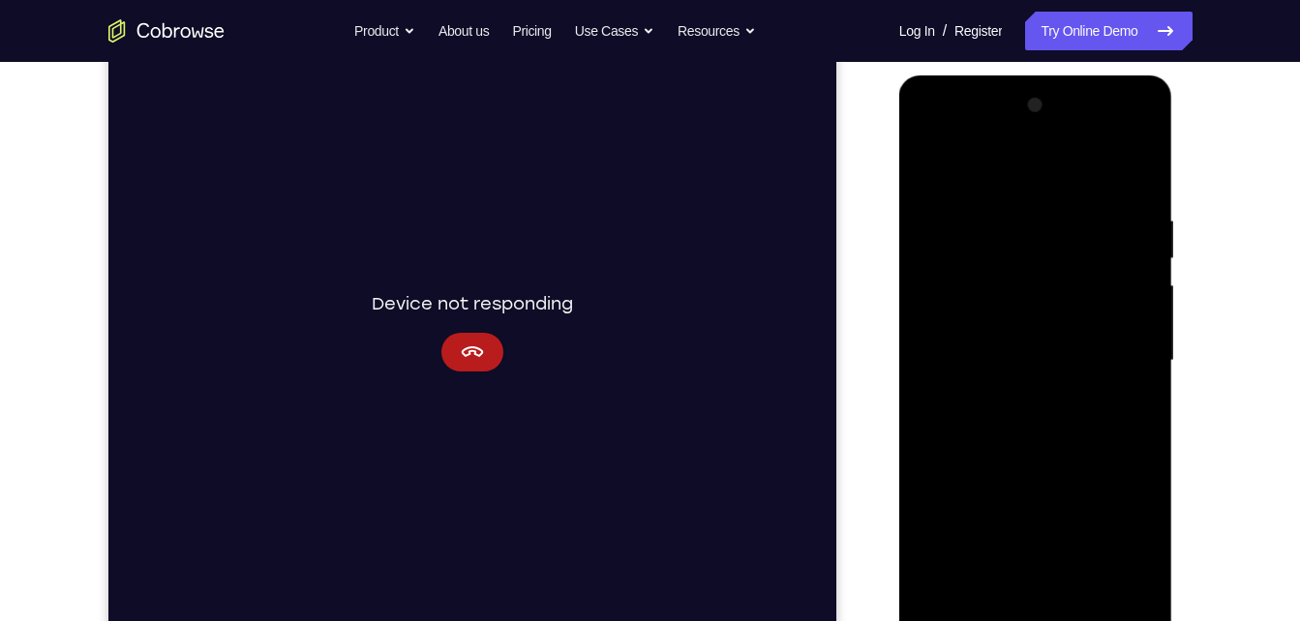
click at [1077, 588] on div at bounding box center [1036, 361] width 244 height 542
click at [1052, 344] on div at bounding box center [1036, 361] width 244 height 542
click at [950, 162] on div at bounding box center [1036, 361] width 244 height 542
click at [972, 346] on div at bounding box center [1036, 361] width 244 height 542
click at [1016, 172] on div at bounding box center [1036, 361] width 244 height 542
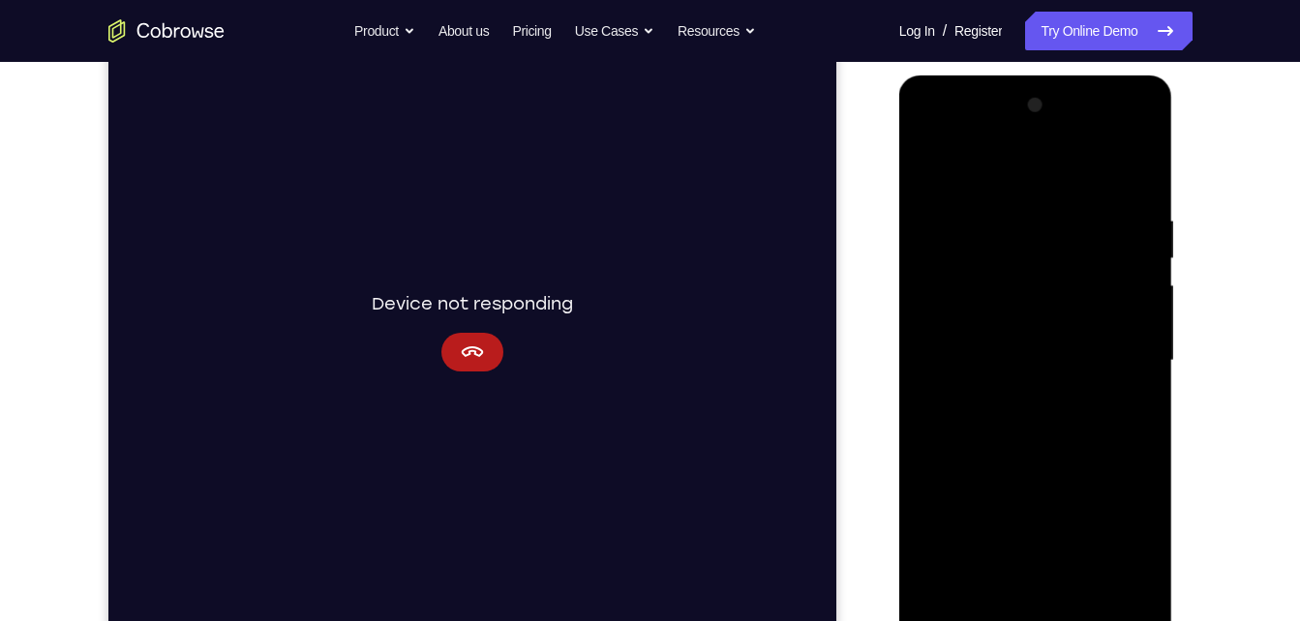
click at [1011, 291] on div at bounding box center [1036, 361] width 244 height 542
click at [931, 173] on div at bounding box center [1036, 361] width 244 height 542
click at [933, 166] on div at bounding box center [1036, 361] width 244 height 542
drag, startPoint x: 1061, startPoint y: 229, endPoint x: 1062, endPoint y: 443, distance: 213.9
click at [1062, 443] on div at bounding box center [1036, 361] width 244 height 542
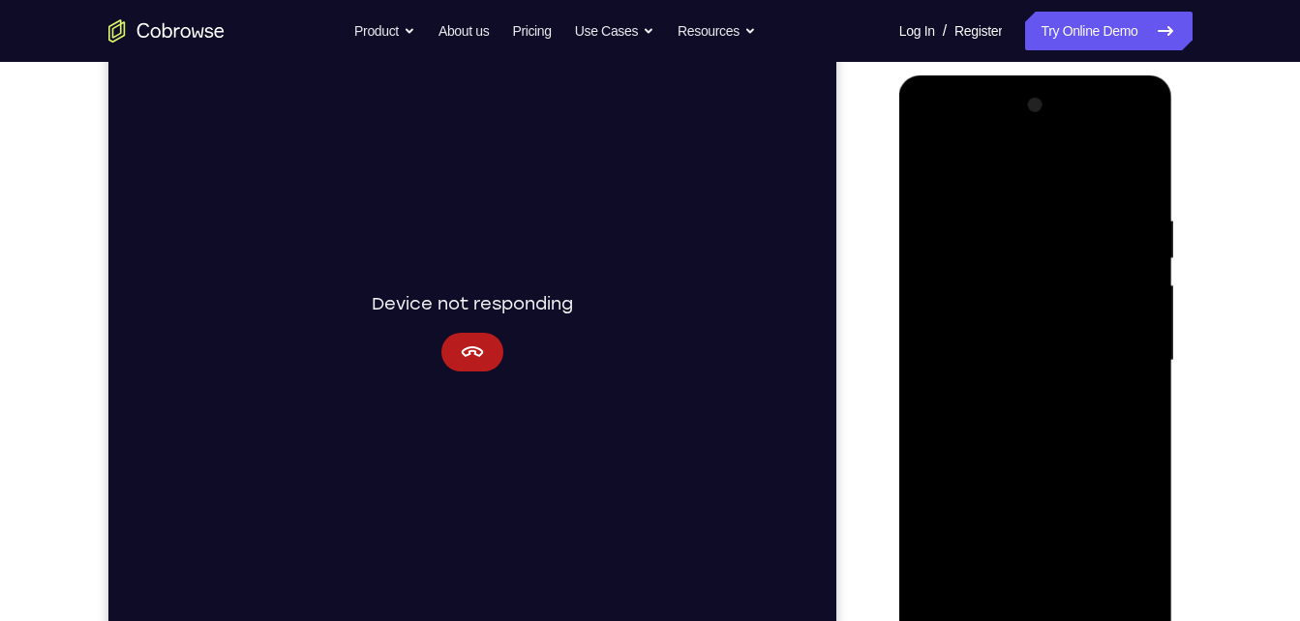
drag, startPoint x: 1040, startPoint y: 310, endPoint x: 1079, endPoint y: 496, distance: 189.8
click at [1079, 496] on div at bounding box center [1036, 361] width 244 height 542
click at [930, 596] on div at bounding box center [1036, 361] width 244 height 542
click at [954, 585] on div at bounding box center [1036, 361] width 244 height 542
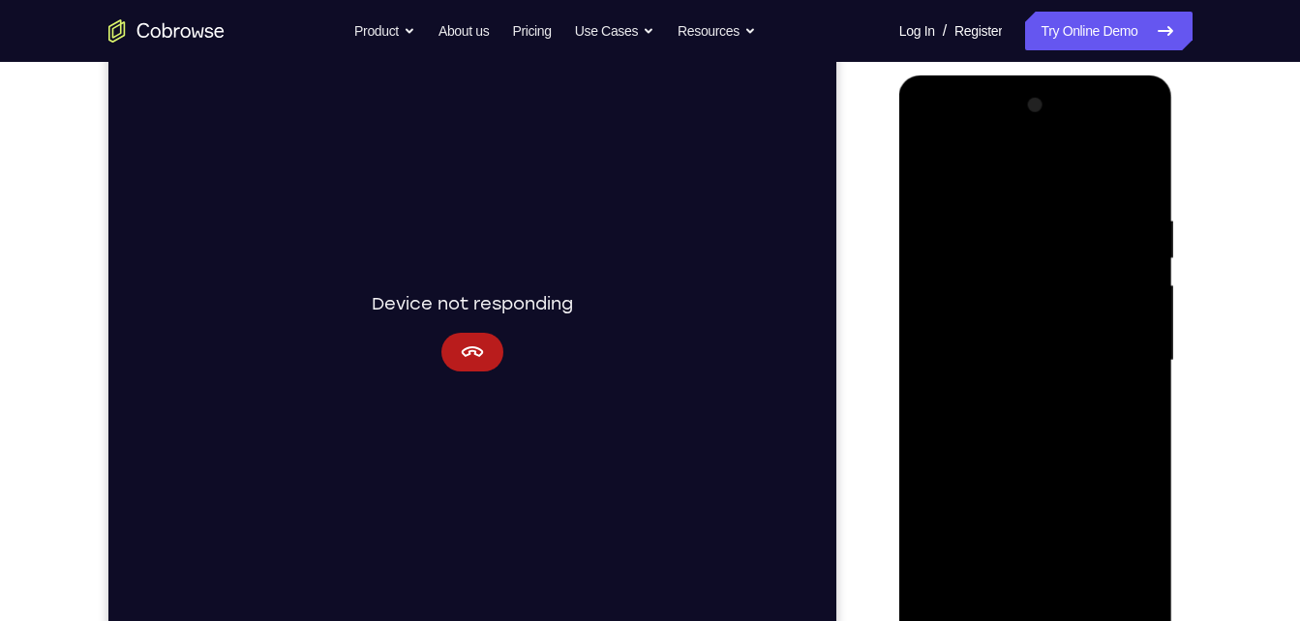
click at [954, 585] on div at bounding box center [1036, 361] width 244 height 542
click at [1084, 590] on div at bounding box center [1036, 361] width 244 height 542
click at [1022, 351] on div at bounding box center [1036, 361] width 244 height 542
click at [986, 165] on div at bounding box center [1036, 361] width 244 height 542
drag, startPoint x: 1013, startPoint y: 257, endPoint x: 1042, endPoint y: 545, distance: 288.9
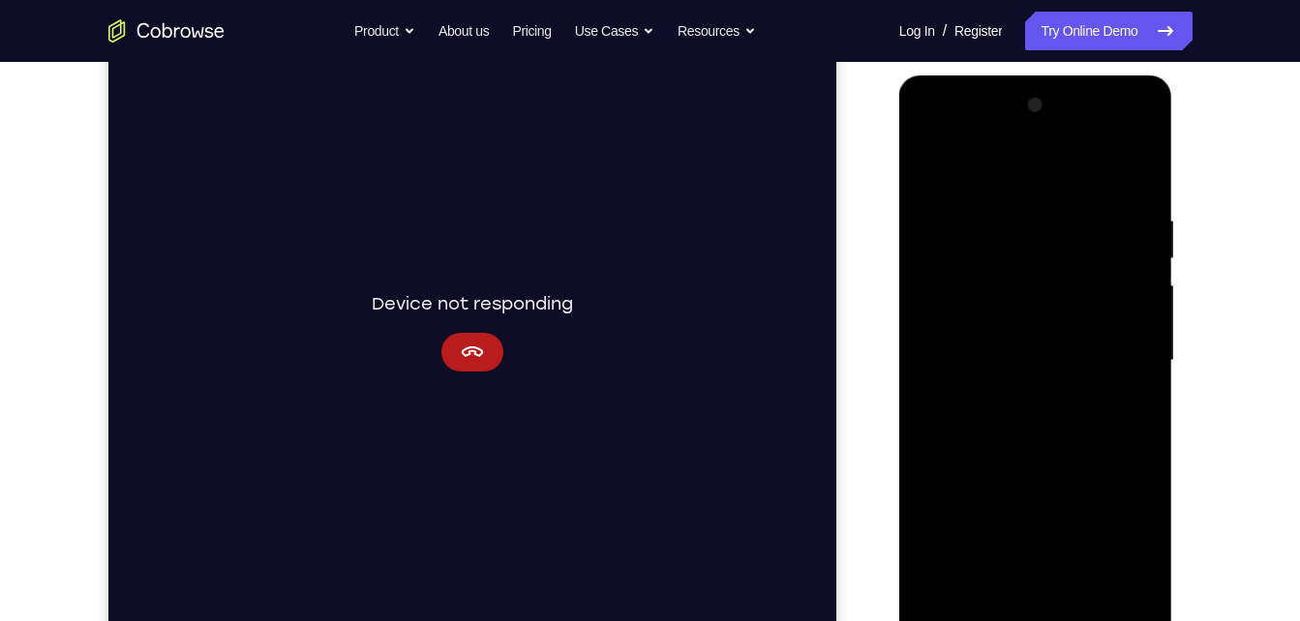
click at [1042, 545] on div at bounding box center [1036, 361] width 244 height 542
click at [964, 513] on div at bounding box center [1036, 361] width 244 height 542
click at [937, 529] on div at bounding box center [1036, 361] width 244 height 542
click at [1161, 369] on div at bounding box center [1036, 363] width 274 height 577
click at [1149, 365] on div at bounding box center [1036, 361] width 244 height 542
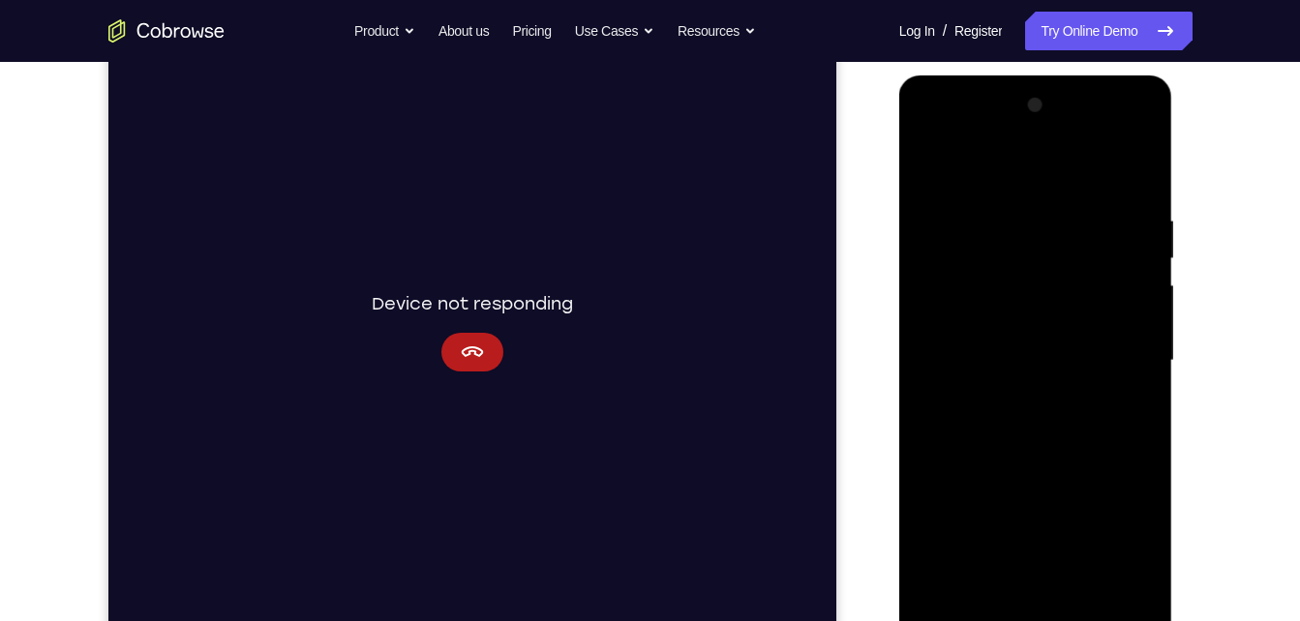
click at [1149, 365] on div at bounding box center [1036, 361] width 244 height 542
click at [945, 591] on div at bounding box center [1036, 361] width 244 height 542
click at [1083, 588] on div at bounding box center [1036, 361] width 244 height 542
click at [932, 170] on div at bounding box center [1036, 361] width 244 height 542
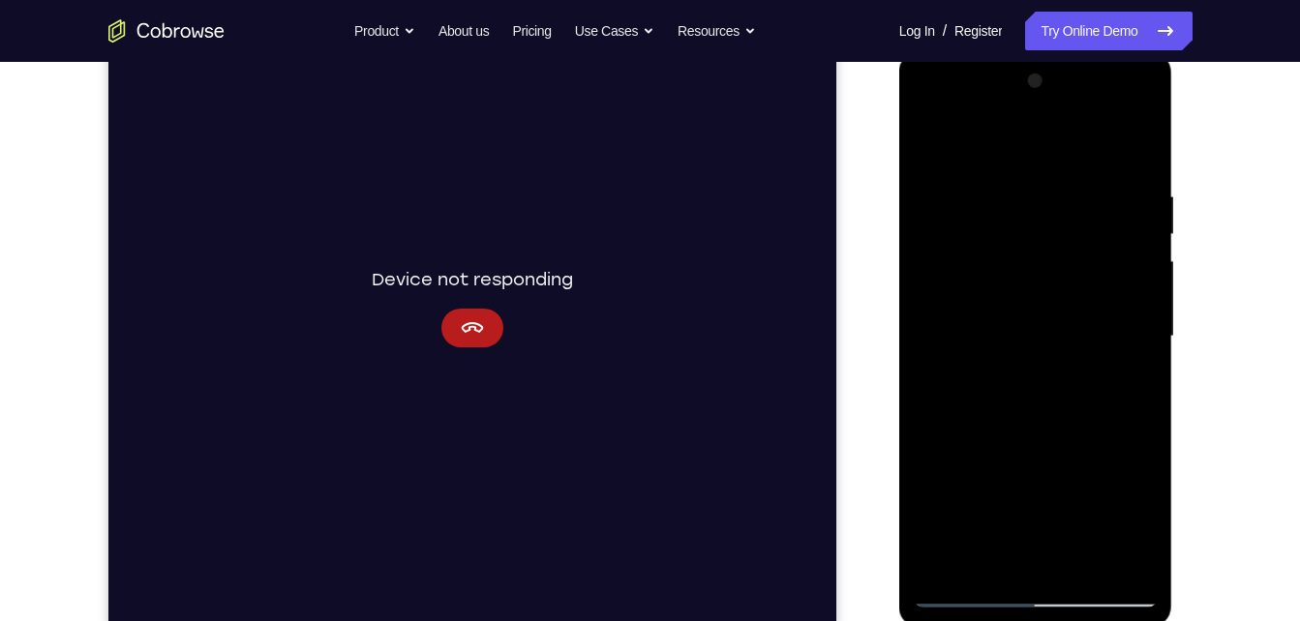
scroll to position [270, 0]
click at [1136, 562] on div at bounding box center [1036, 336] width 244 height 542
click at [992, 563] on div at bounding box center [1036, 336] width 244 height 542
click at [999, 145] on div at bounding box center [1036, 336] width 244 height 542
click at [1152, 133] on div at bounding box center [1036, 336] width 244 height 542
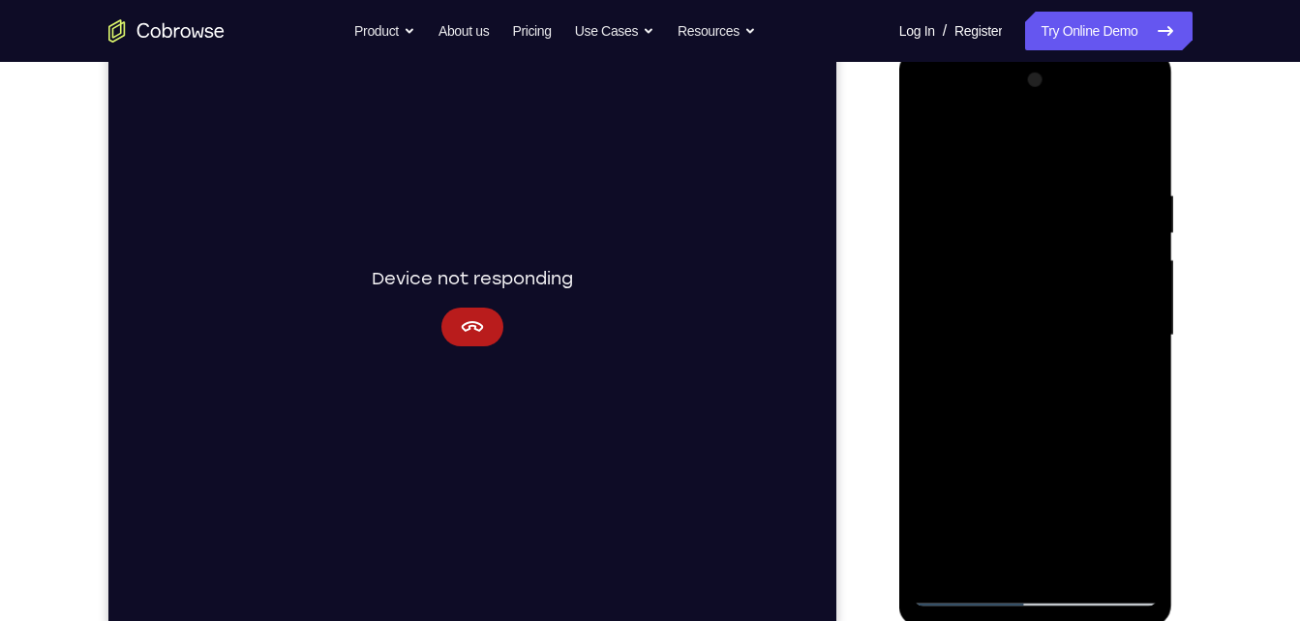
click at [938, 571] on div at bounding box center [1036, 336] width 244 height 542
click at [1079, 563] on div at bounding box center [1036, 336] width 244 height 542
click at [943, 138] on div at bounding box center [1036, 336] width 244 height 542
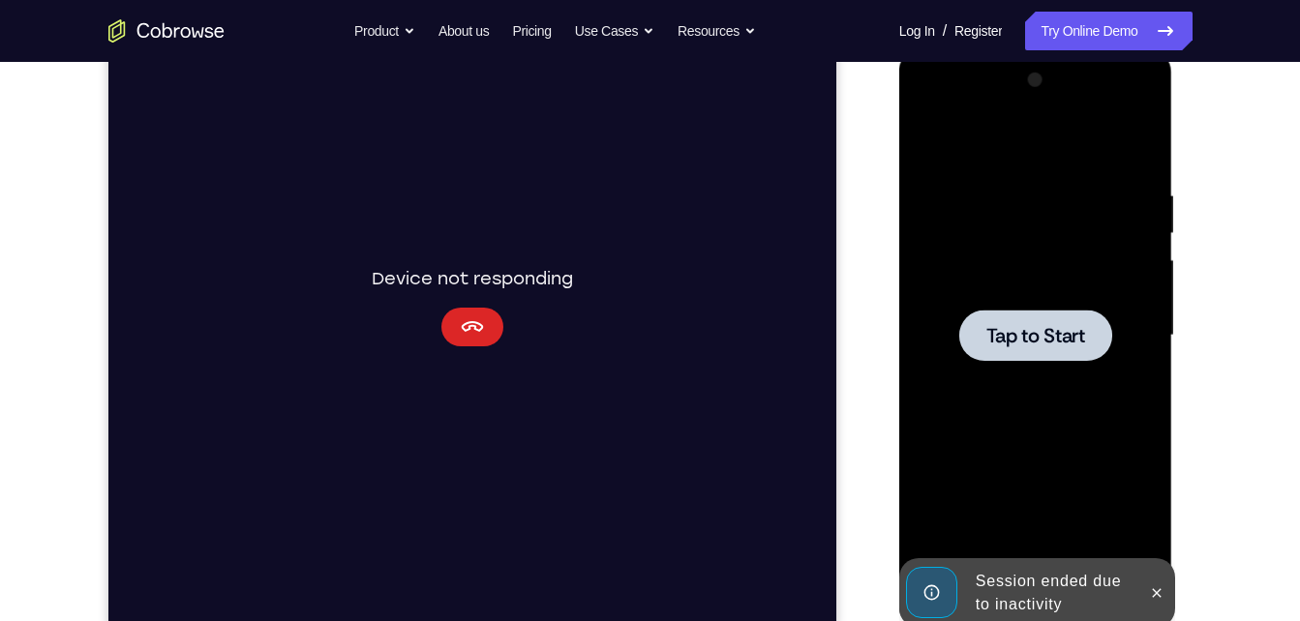
click at [475, 320] on icon "Cancel" at bounding box center [471, 327] width 23 height 23
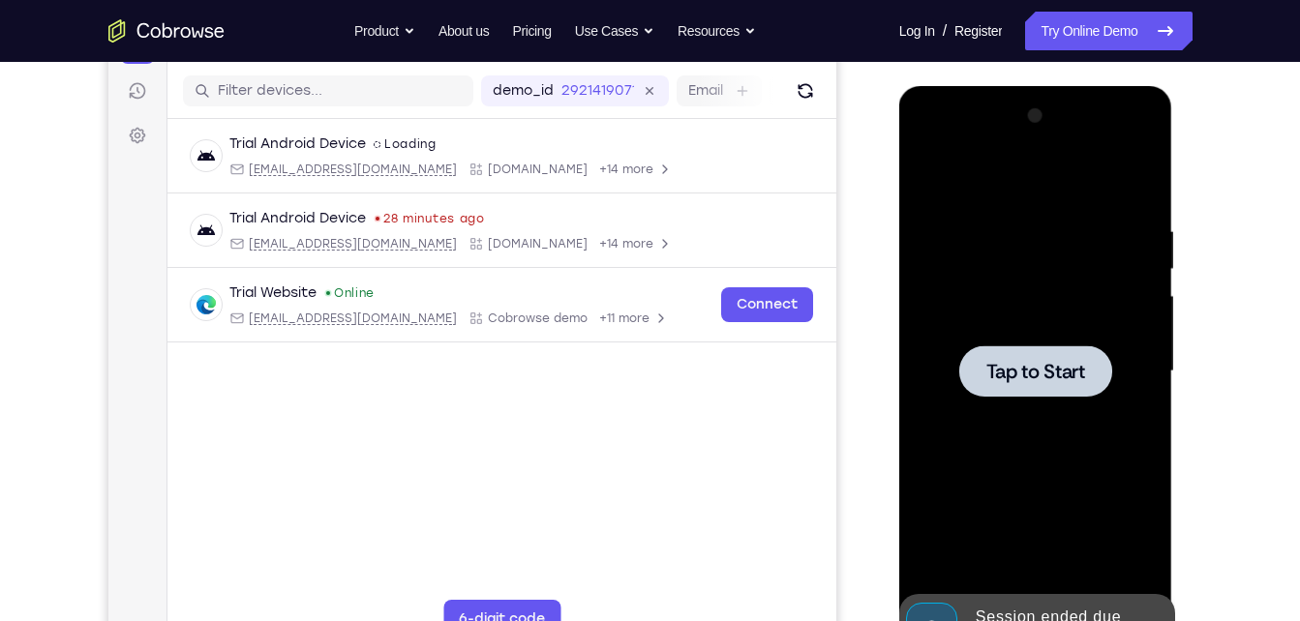
scroll to position [231, 0]
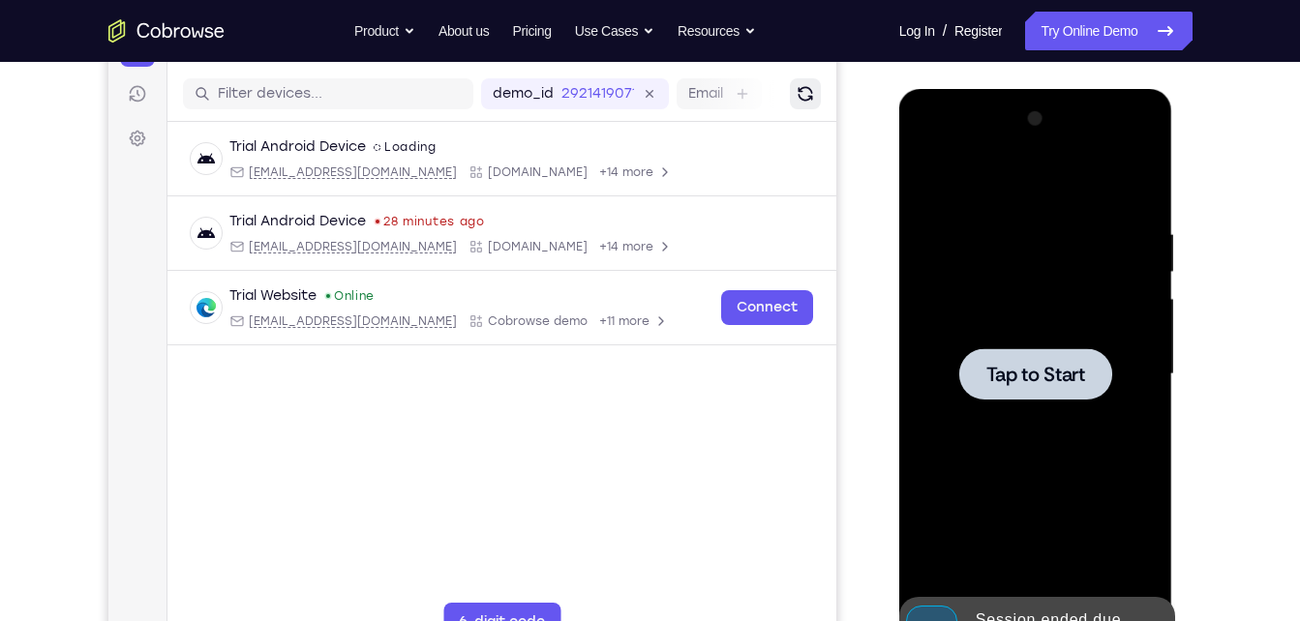
click at [810, 102] on icon "Refresh" at bounding box center [804, 93] width 19 height 19
click at [976, 309] on div at bounding box center [1036, 375] width 244 height 542
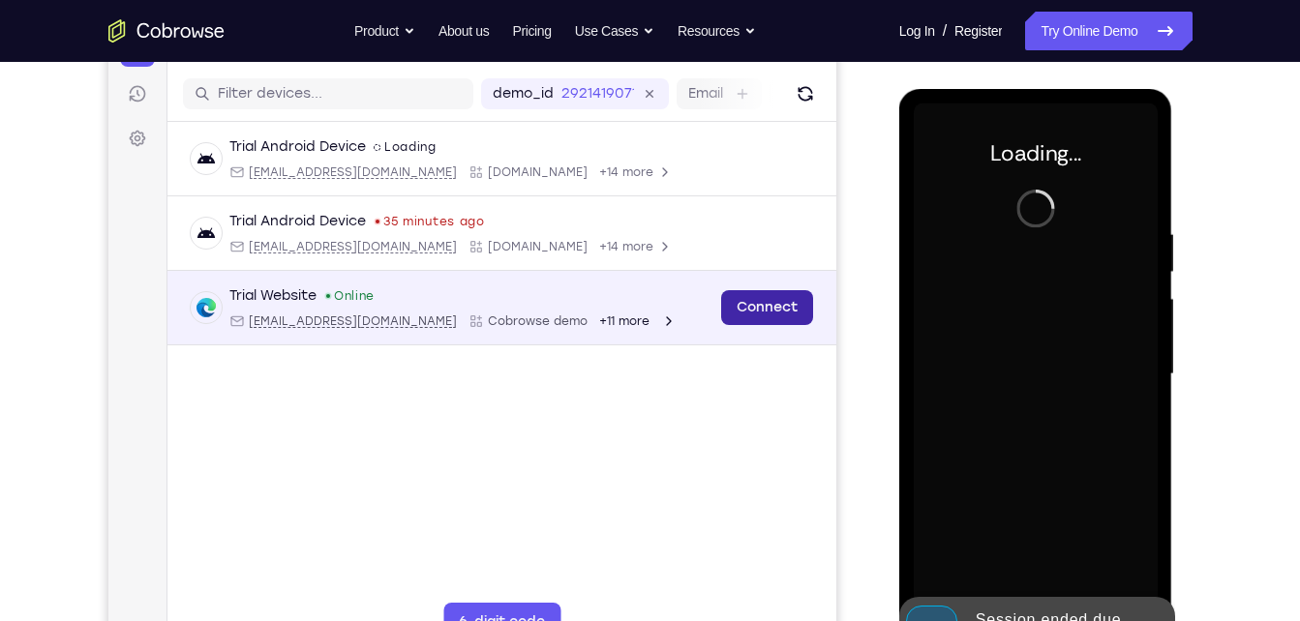
click at [757, 313] on link "Connect" at bounding box center [766, 307] width 92 height 35
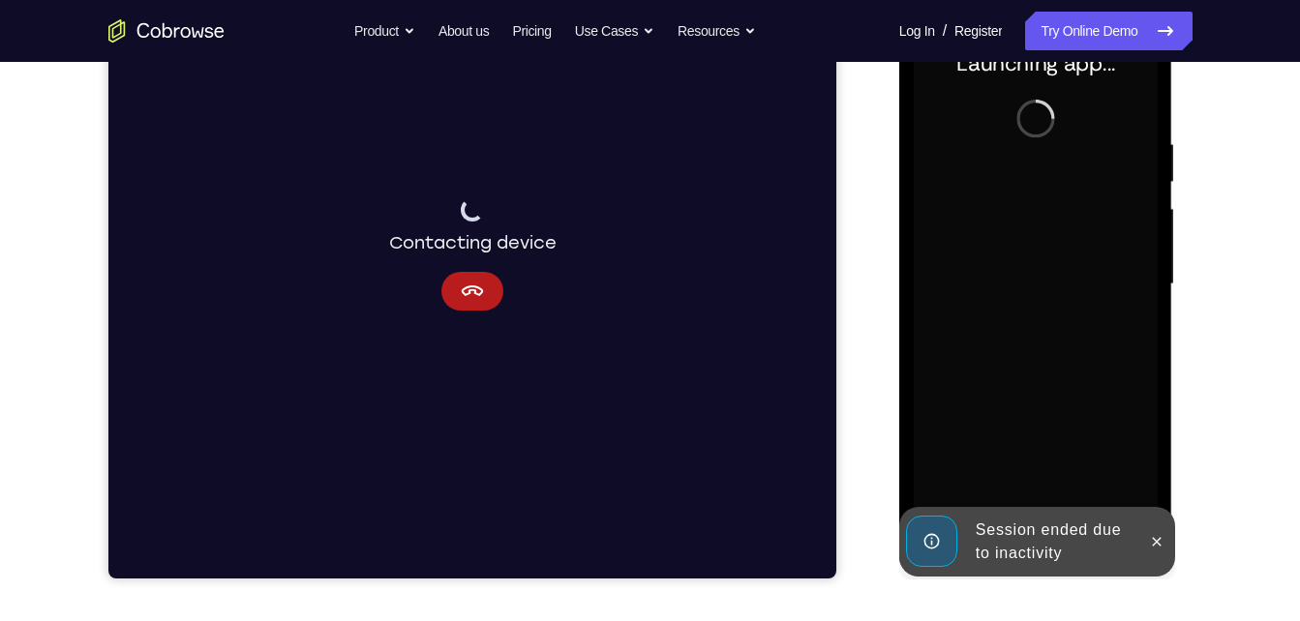
scroll to position [323, 0]
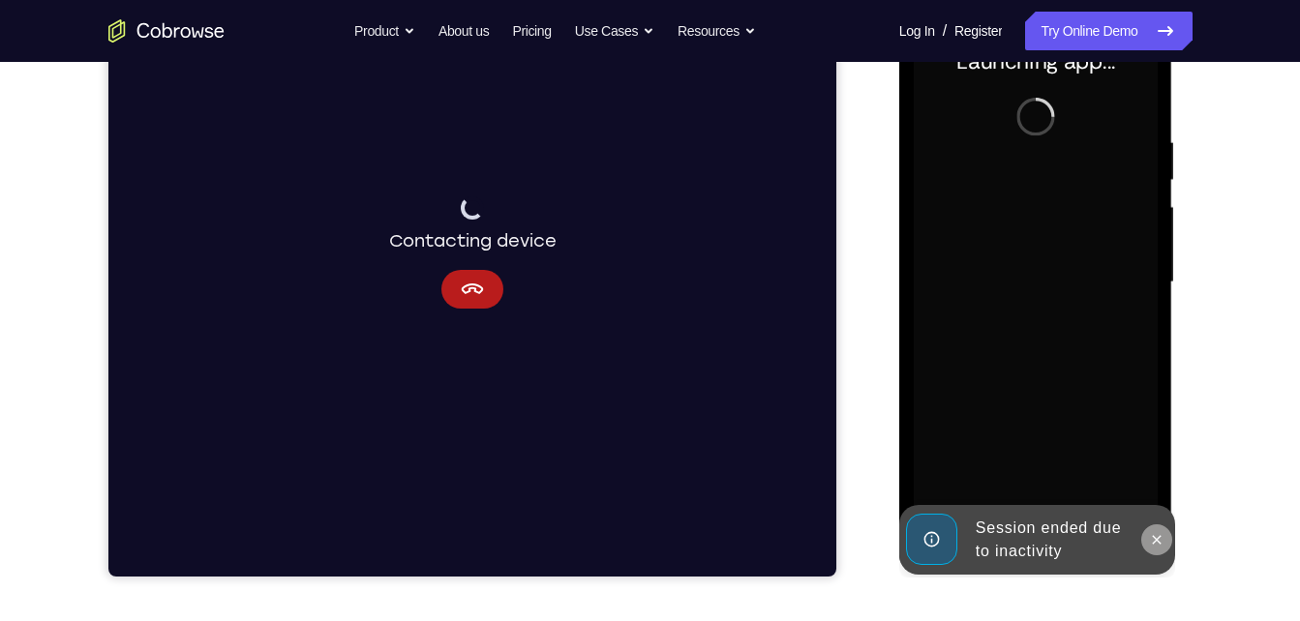
click at [1155, 528] on button at bounding box center [1156, 540] width 31 height 31
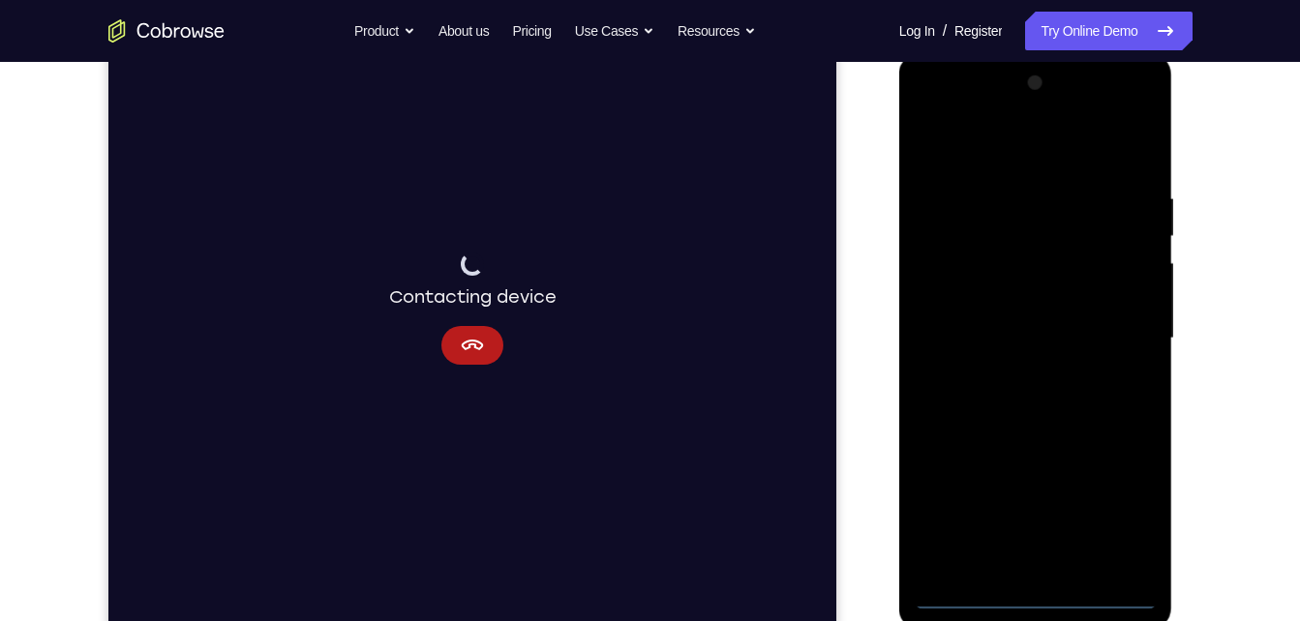
scroll to position [259, 0]
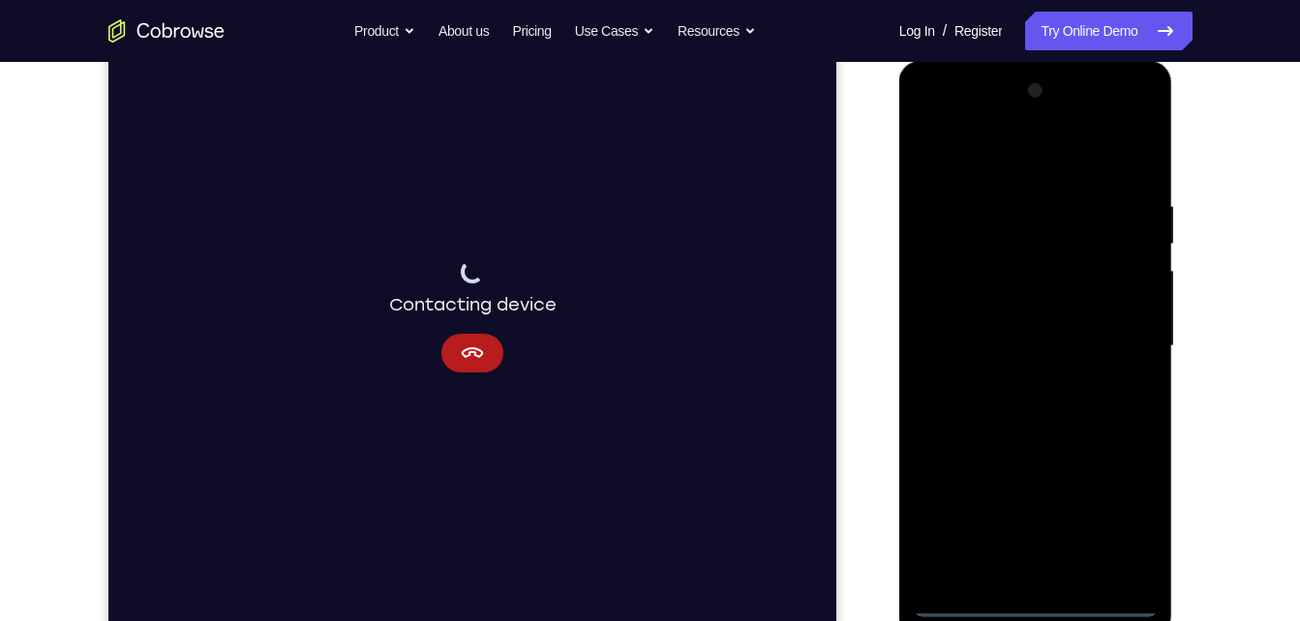
click at [1069, 588] on div at bounding box center [1036, 346] width 244 height 542
click at [1037, 608] on div at bounding box center [1036, 346] width 244 height 542
click at [1114, 519] on div at bounding box center [1036, 346] width 244 height 542
click at [1035, 158] on div at bounding box center [1036, 346] width 244 height 542
click at [1132, 345] on div at bounding box center [1036, 346] width 244 height 542
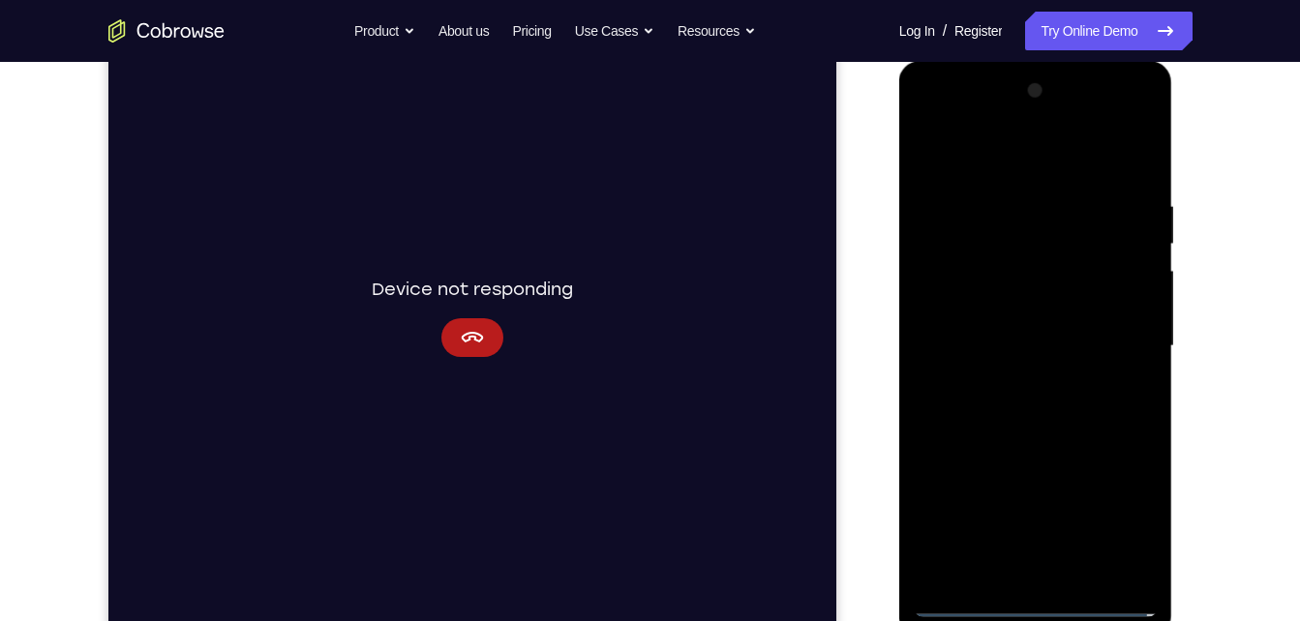
click at [1016, 516] on div at bounding box center [1036, 346] width 244 height 542
click at [1021, 382] on div at bounding box center [1036, 346] width 244 height 542
click at [1052, 325] on div at bounding box center [1036, 346] width 244 height 542
click at [1052, 311] on div at bounding box center [1036, 346] width 244 height 542
click at [1019, 342] on div at bounding box center [1036, 346] width 244 height 542
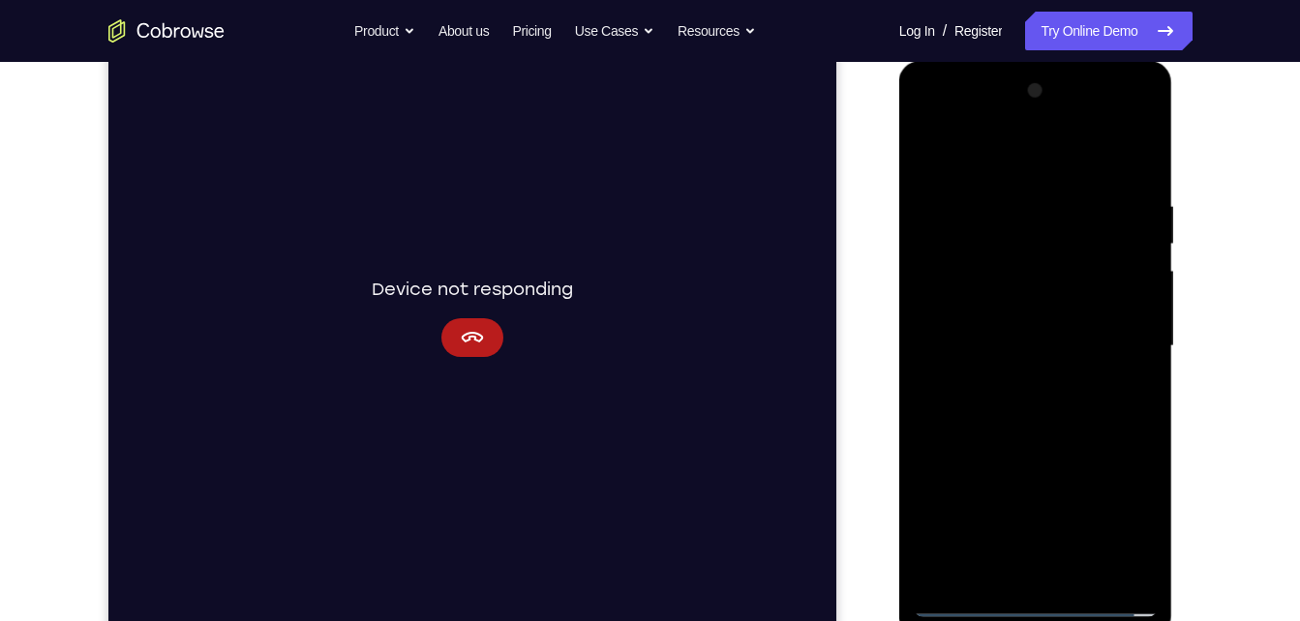
click at [1012, 411] on div at bounding box center [1036, 346] width 244 height 542
click at [1069, 437] on div at bounding box center [1036, 346] width 244 height 542
click at [1008, 438] on div at bounding box center [1036, 346] width 244 height 542
click at [1086, 574] on div at bounding box center [1036, 346] width 244 height 542
click at [1060, 455] on div at bounding box center [1036, 346] width 244 height 542
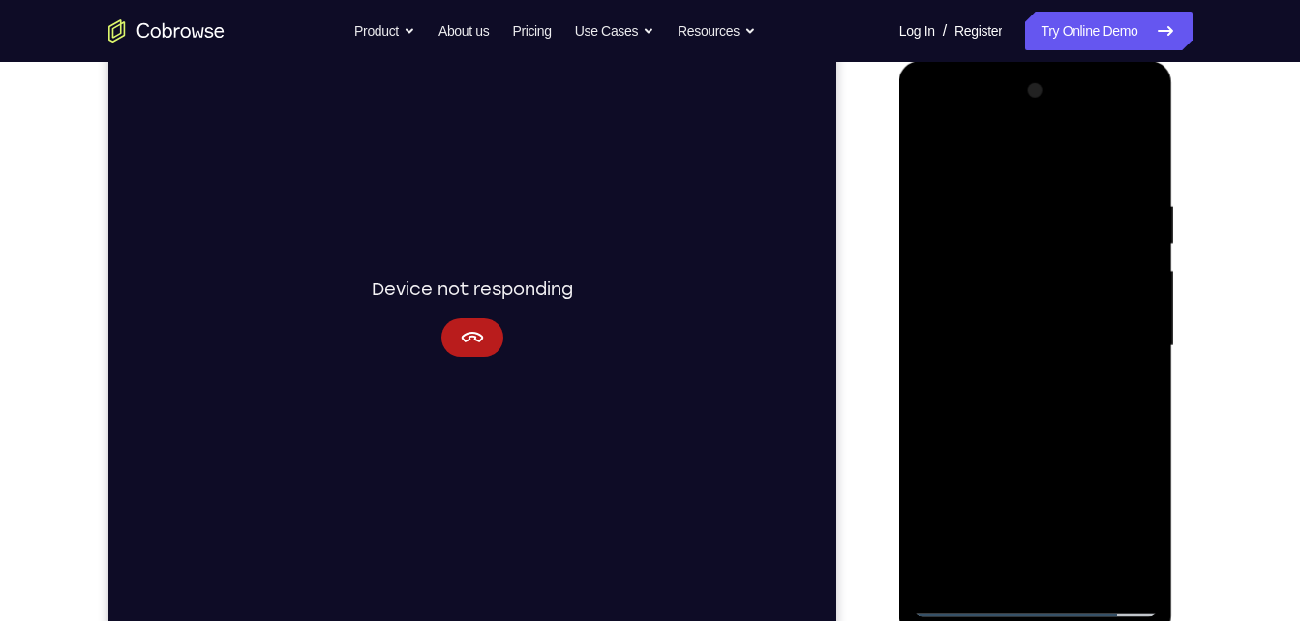
click at [1061, 449] on div at bounding box center [1036, 346] width 244 height 542
click at [973, 459] on div at bounding box center [1036, 346] width 244 height 542
click at [825, 423] on div "Connecting to device Device not responding" at bounding box center [471, 316] width 728 height 648
click at [867, 448] on div "Your Support Agent Your Customer Web iOS Android" at bounding box center [650, 283] width 1084 height 715
click at [912, 466] on div at bounding box center [1036, 349] width 274 height 577
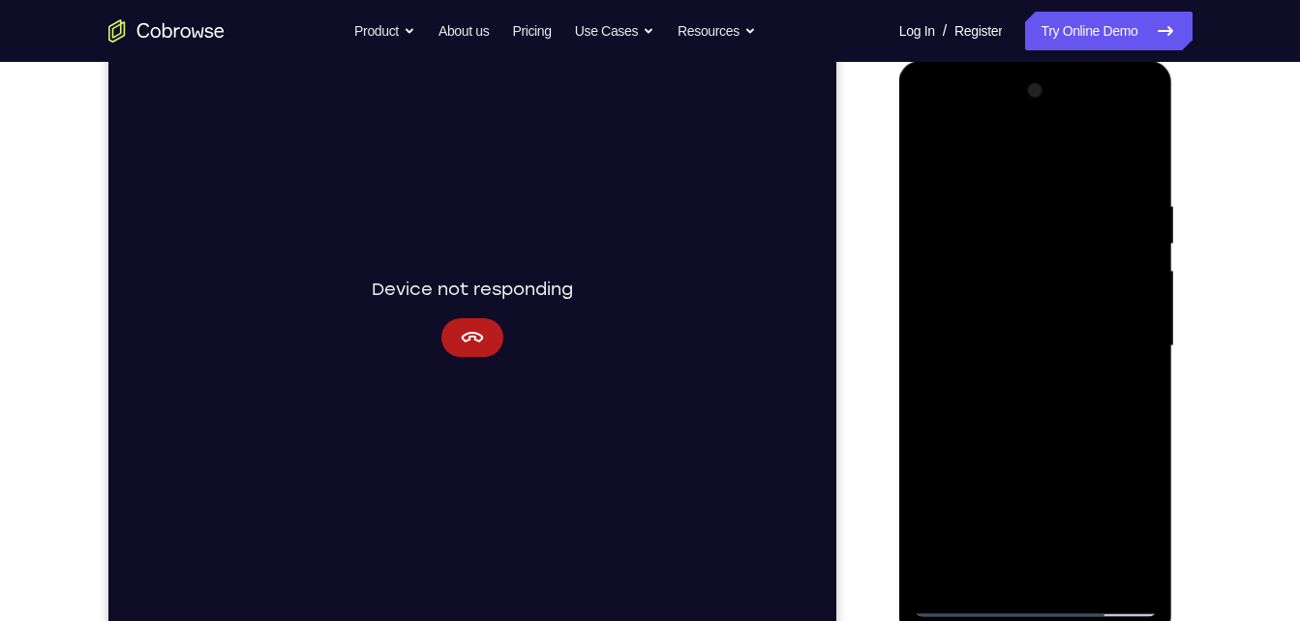
click at [896, 440] on div at bounding box center [1038, 343] width 310 height 595
click at [922, 466] on div at bounding box center [1036, 346] width 244 height 542
click at [951, 455] on div at bounding box center [1036, 346] width 244 height 542
click at [1141, 152] on div at bounding box center [1036, 346] width 244 height 542
click at [961, 570] on div at bounding box center [1036, 346] width 244 height 542
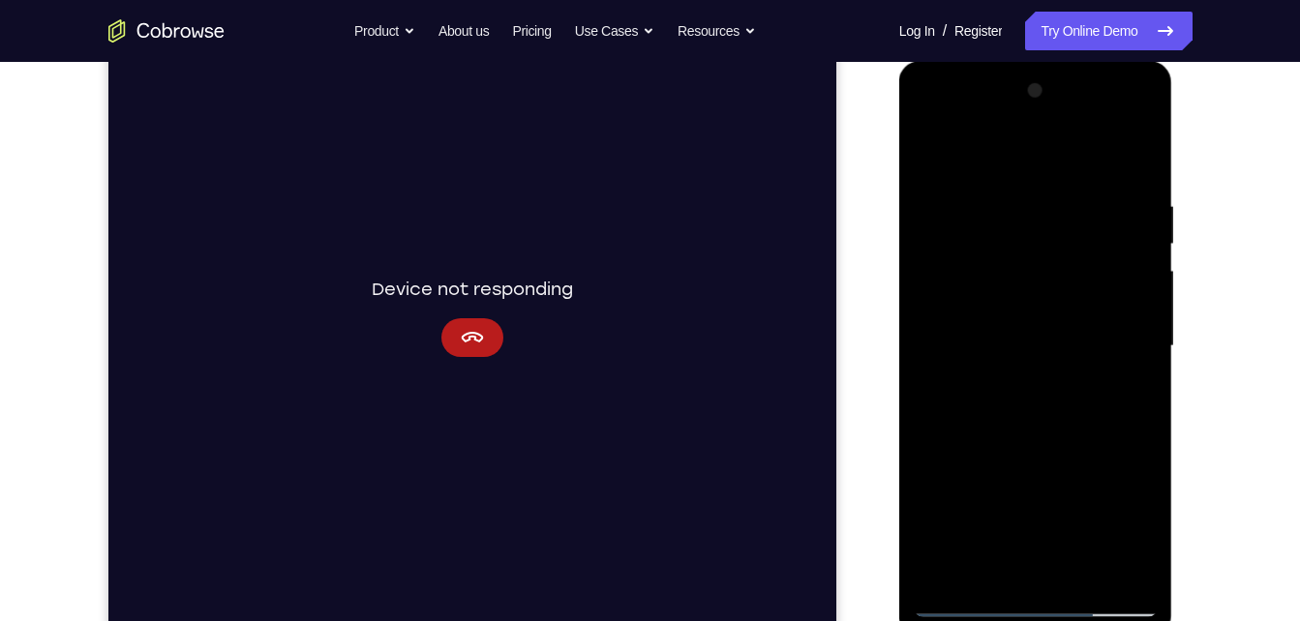
click at [1064, 352] on div at bounding box center [1036, 346] width 244 height 542
click at [932, 149] on div at bounding box center [1036, 346] width 244 height 542
drag, startPoint x: 1043, startPoint y: 234, endPoint x: 1317, endPoint y: 671, distance: 515.4
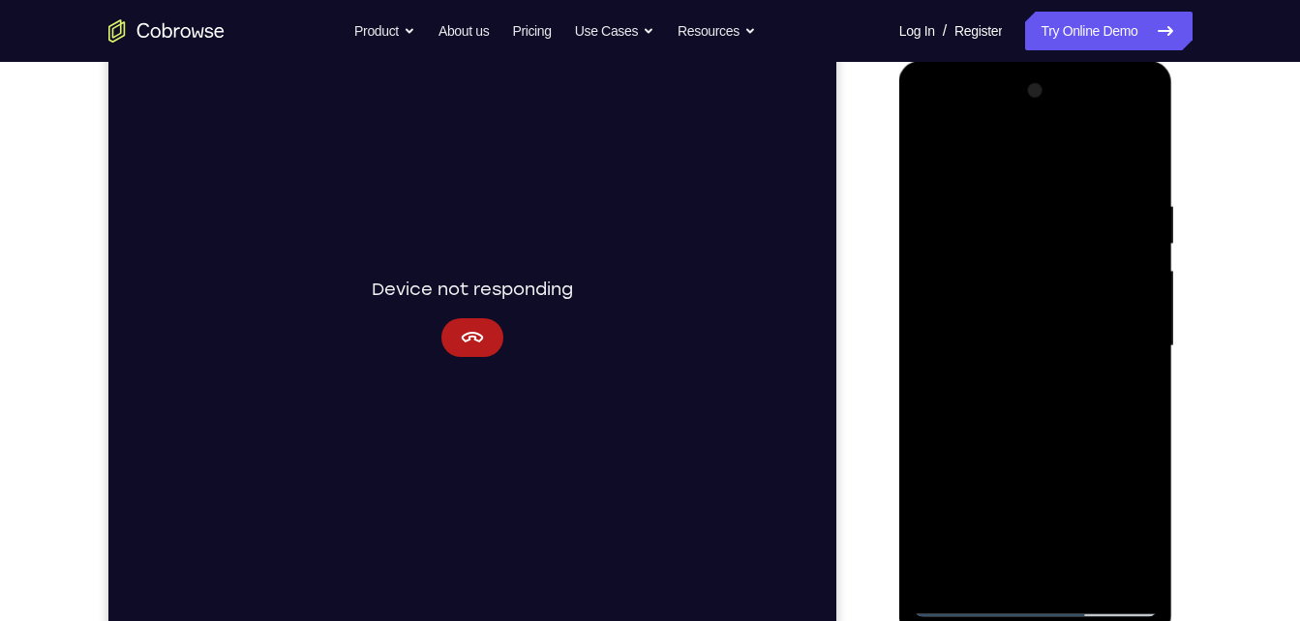
click at [1175, 620] on html "Online web based iOS Simulators and Android Emulators. Run iPhone, iPad, Mobile…" at bounding box center [1037, 351] width 276 height 581
click at [904, 395] on div at bounding box center [1036, 349] width 274 height 577
drag, startPoint x: 1004, startPoint y: 335, endPoint x: 1016, endPoint y: 250, distance: 86.1
click at [1016, 250] on div at bounding box center [1036, 346] width 244 height 542
click at [1079, 583] on div at bounding box center [1036, 346] width 244 height 542
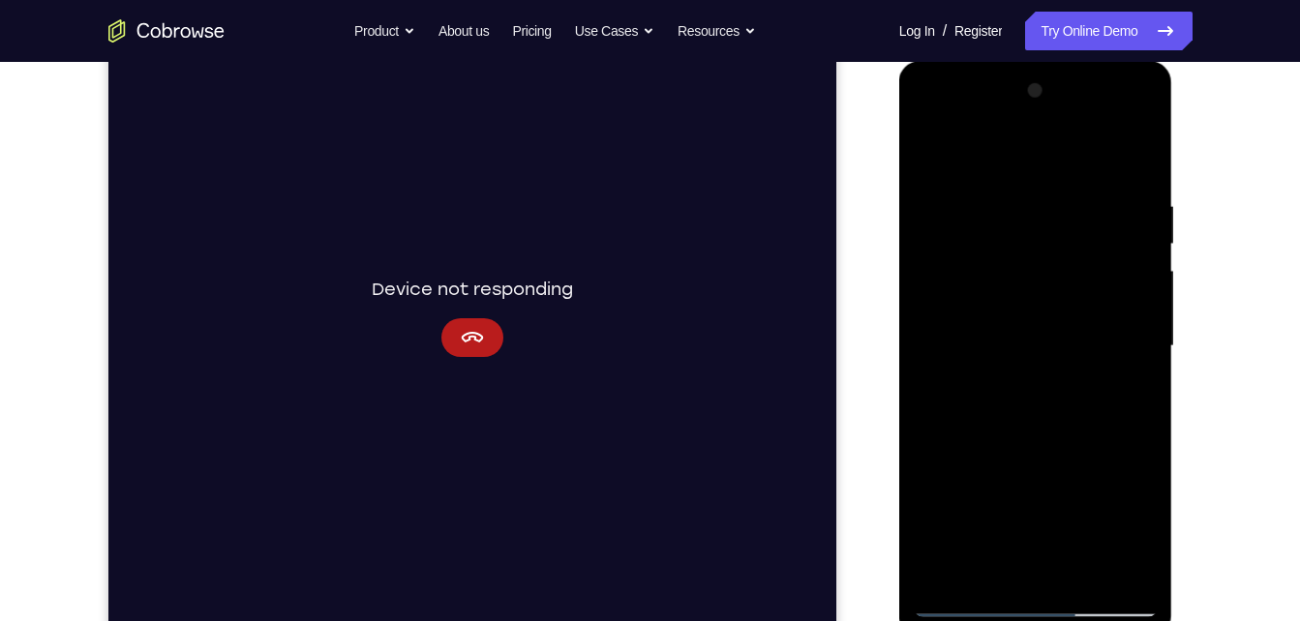
click at [1079, 582] on div at bounding box center [1036, 346] width 244 height 542
click at [970, 601] on div at bounding box center [1036, 346] width 244 height 542
drag, startPoint x: 998, startPoint y: 294, endPoint x: 1116, endPoint y: 592, distance: 320.7
click at [1116, 592] on div at bounding box center [1036, 346] width 244 height 542
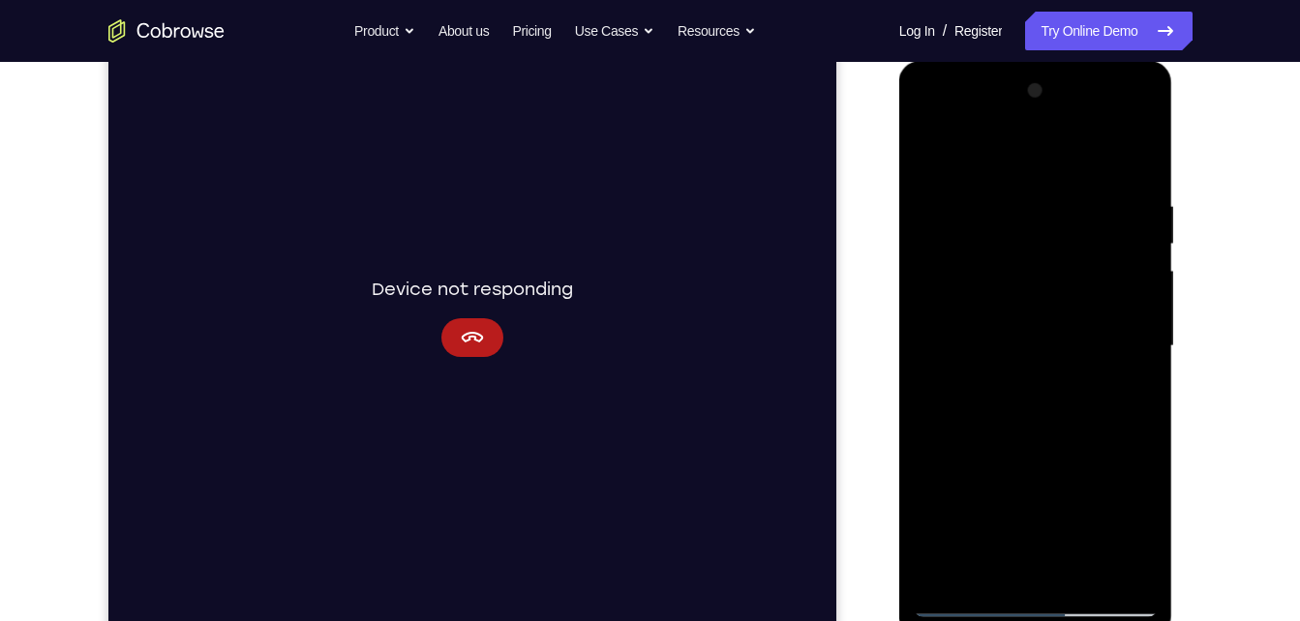
drag, startPoint x: 1115, startPoint y: 345, endPoint x: 1151, endPoint y: 533, distance: 192.1
click at [1151, 533] on div at bounding box center [1036, 346] width 244 height 542
drag, startPoint x: 1107, startPoint y: 317, endPoint x: 1043, endPoint y: 671, distance: 359.0
click at [1043, 620] on html "Online web based iOS Simulators and Android Emulators. Run iPhone, iPad, Mobile…" at bounding box center [1037, 351] width 276 height 581
click at [937, 156] on div at bounding box center [1036, 346] width 244 height 542
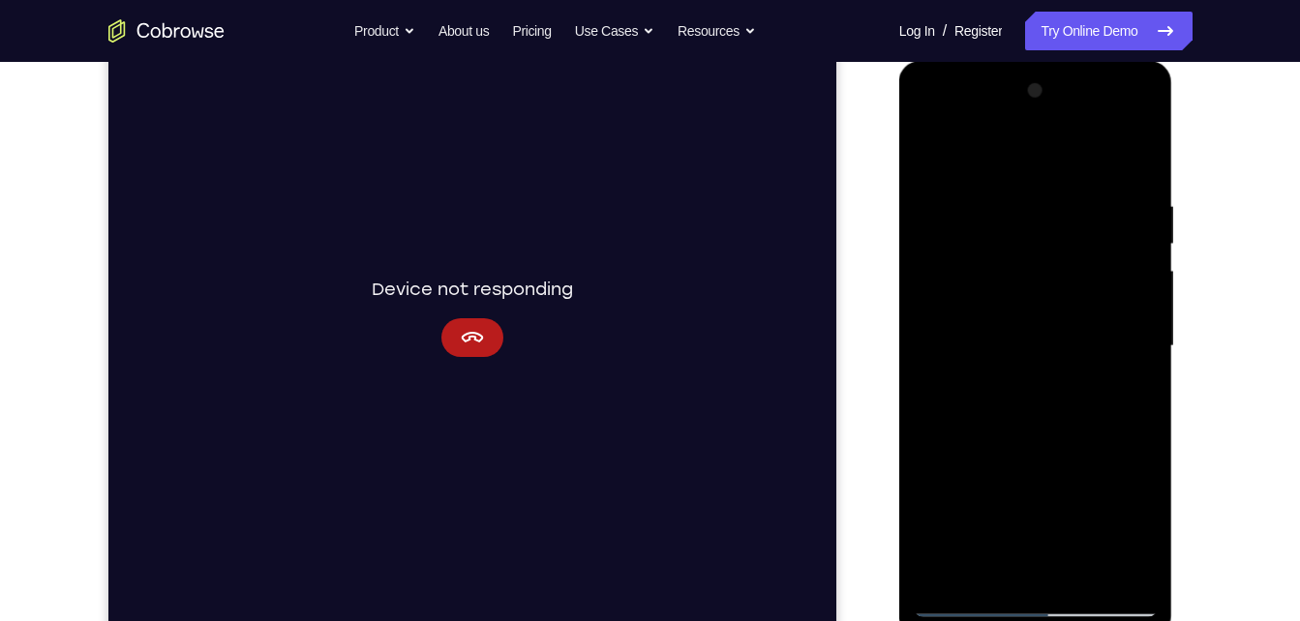
click at [937, 156] on div at bounding box center [1036, 346] width 244 height 542
drag, startPoint x: 1023, startPoint y: 217, endPoint x: 1030, endPoint y: 648, distance: 431.7
click at [1030, 620] on html "Online web based iOS Simulators and Android Emulators. Run iPhone, iPad, Mobile…" at bounding box center [1037, 351] width 276 height 581
drag, startPoint x: 1091, startPoint y: 286, endPoint x: 1097, endPoint y: 671, distance: 385.3
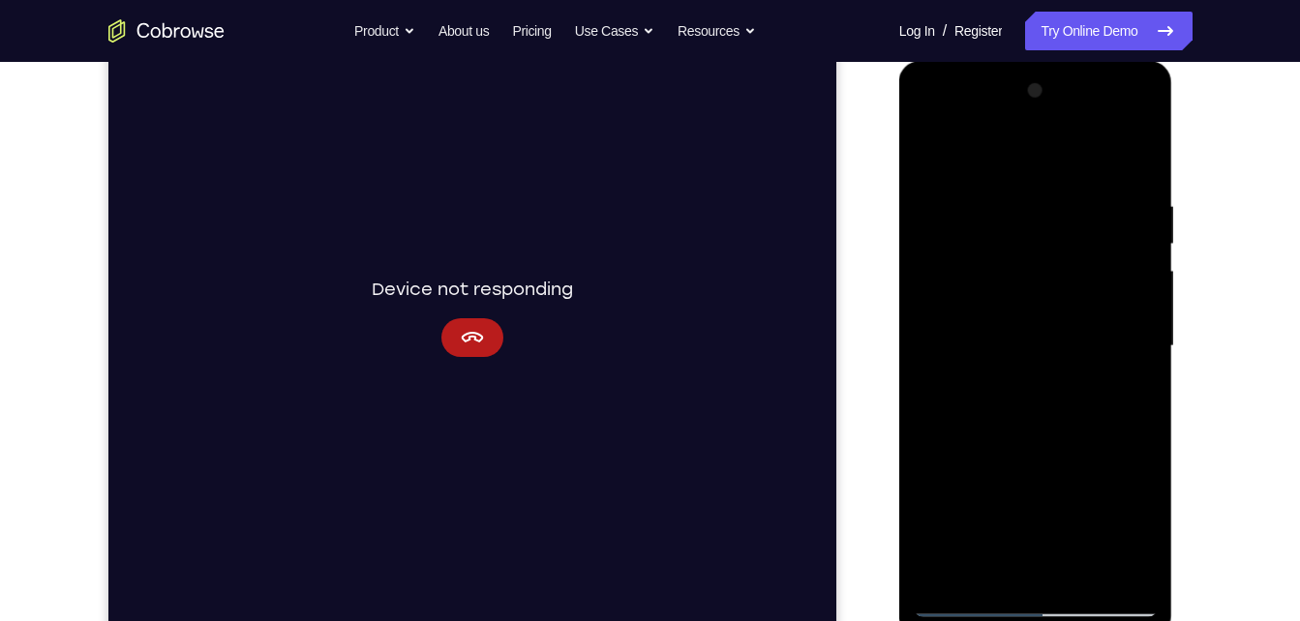
click at [1097, 620] on html "Online web based iOS Simulators and Android Emulators. Run iPhone, iPad, Mobile…" at bounding box center [1037, 351] width 276 height 581
click at [1084, 571] on div at bounding box center [1036, 346] width 244 height 542
click at [939, 155] on div at bounding box center [1036, 346] width 244 height 542
drag, startPoint x: 997, startPoint y: 287, endPoint x: 1082, endPoint y: 671, distance: 392.6
click at [1082, 620] on html "Online web based iOS Simulators and Android Emulators. Run iPhone, iPad, Mobile…" at bounding box center [1037, 351] width 276 height 581
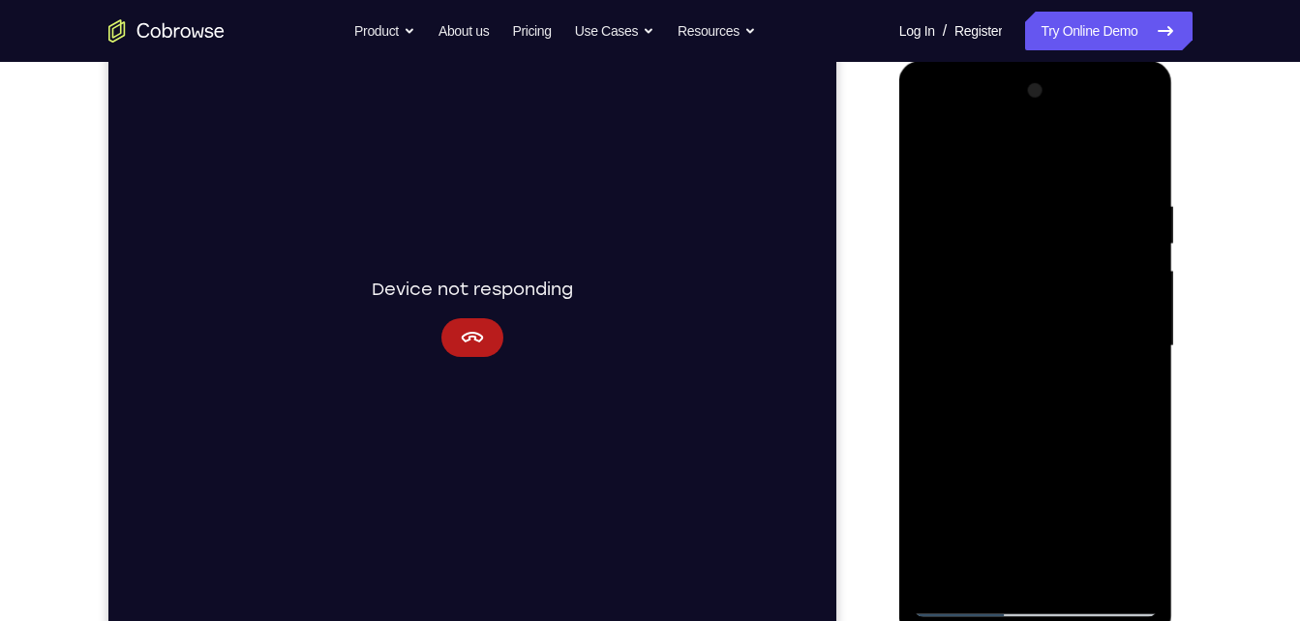
click at [1094, 571] on div at bounding box center [1036, 346] width 244 height 542
click at [932, 146] on div at bounding box center [1036, 346] width 244 height 542
click at [1085, 578] on div at bounding box center [1036, 346] width 244 height 542
click at [1031, 324] on div at bounding box center [1036, 346] width 244 height 542
click at [974, 331] on div at bounding box center [1036, 346] width 244 height 542
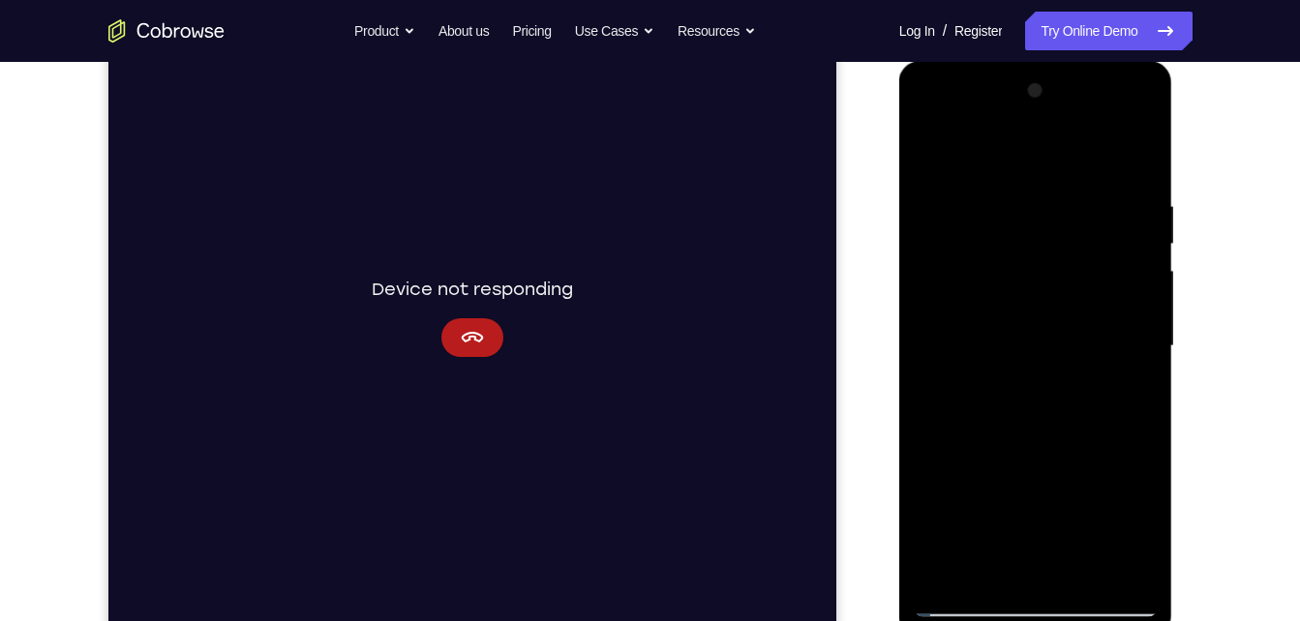
click at [935, 161] on div at bounding box center [1036, 346] width 244 height 542
click at [992, 566] on div at bounding box center [1036, 346] width 244 height 542
click at [1131, 143] on div at bounding box center [1036, 346] width 244 height 542
click at [1068, 239] on div at bounding box center [1036, 346] width 244 height 542
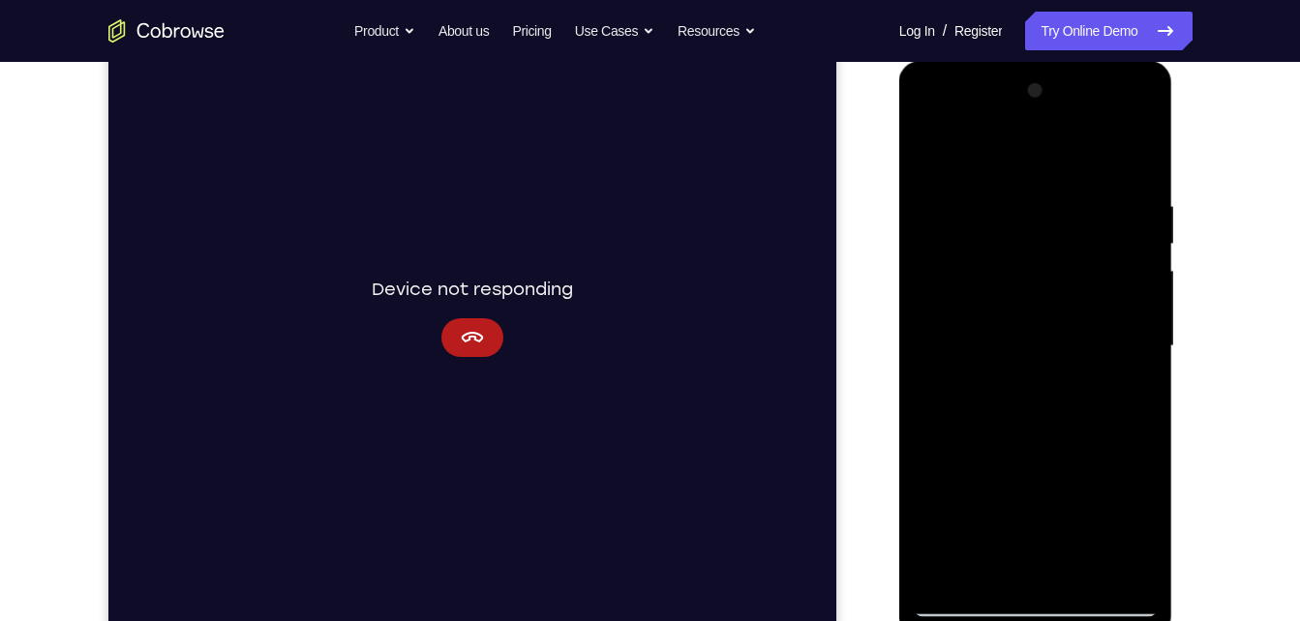
drag, startPoint x: 1013, startPoint y: 492, endPoint x: 1080, endPoint y: 250, distance: 251.0
click at [1080, 250] on div at bounding box center [1036, 346] width 244 height 542
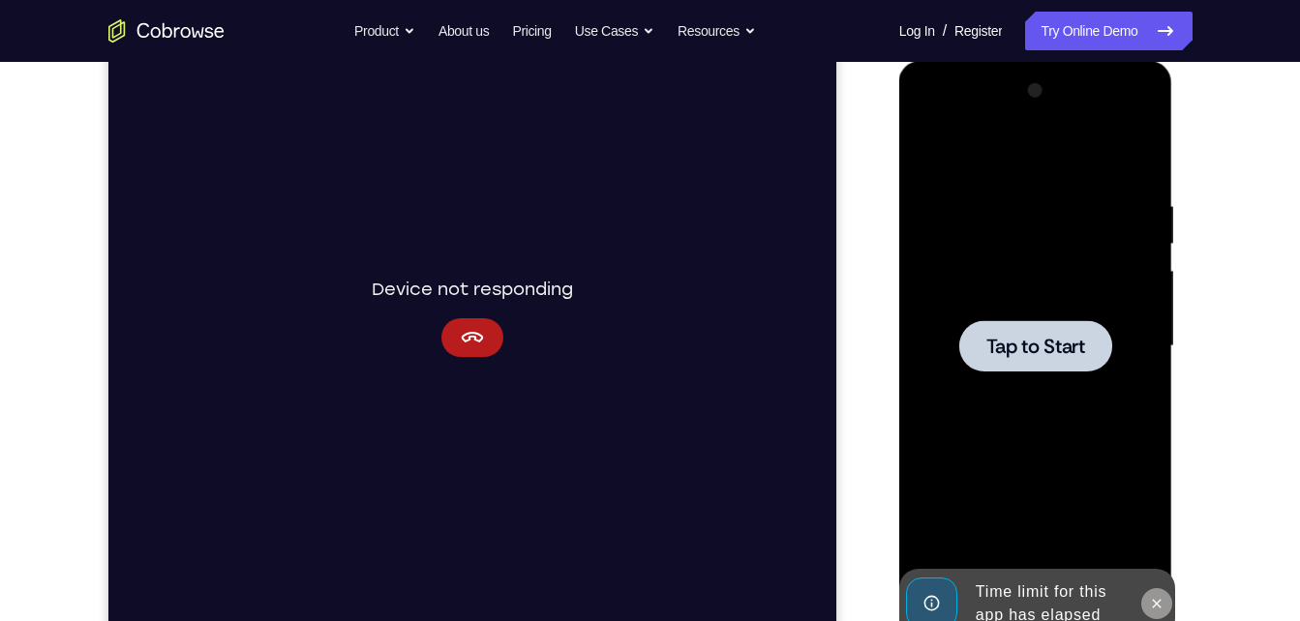
click at [1158, 599] on icon at bounding box center [1156, 603] width 15 height 15
